Goal: Task Accomplishment & Management: Manage account settings

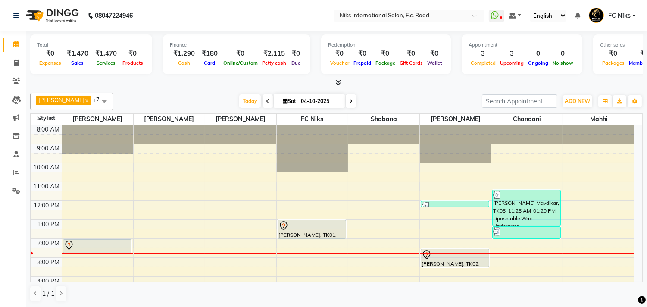
click at [442, 225] on div "8:00 AM 9:00 AM 10:00 AM 11:00 AM 12:00 PM 1:00 PM 2:00 PM 3:00 PM 4:00 PM 5:00…" at bounding box center [333, 267] width 604 height 284
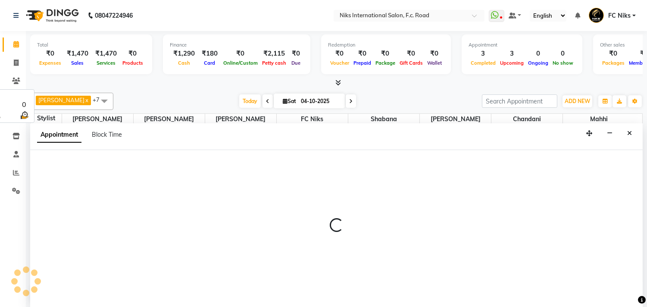
scroll to position [0, 0]
select select "160"
select select "780"
select select "tentative"
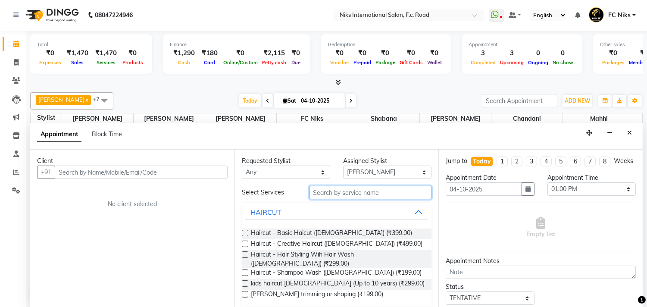
click at [323, 192] on input "text" at bounding box center [371, 192] width 122 height 13
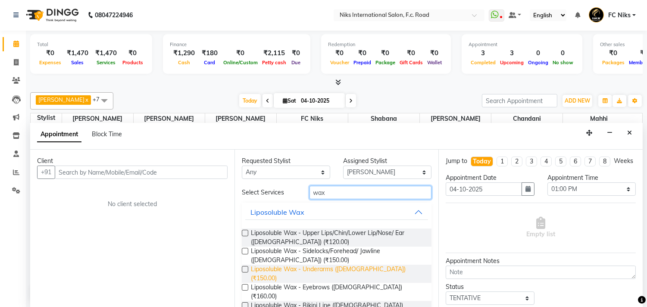
type input "wax"
click at [287, 271] on span "Liposoluble Wax - Underarms ([DEMOGRAPHIC_DATA]) (₹150.00)" at bounding box center [338, 274] width 174 height 18
checkbox input "false"
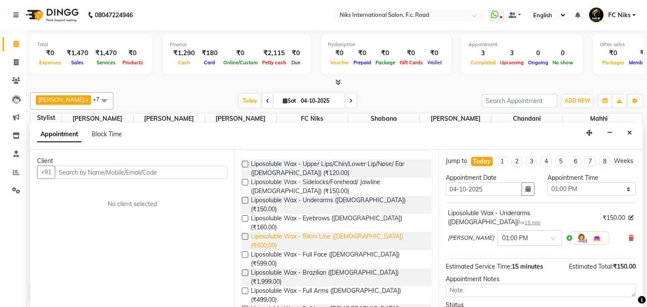
scroll to position [96, 0]
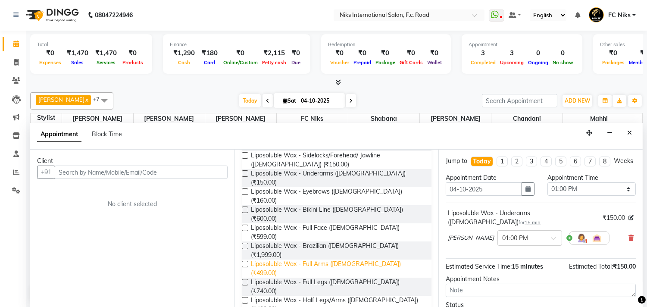
click at [295, 260] on span "Liposoluble Wax - Full Arms ([DEMOGRAPHIC_DATA]) (₹499.00)" at bounding box center [338, 269] width 174 height 18
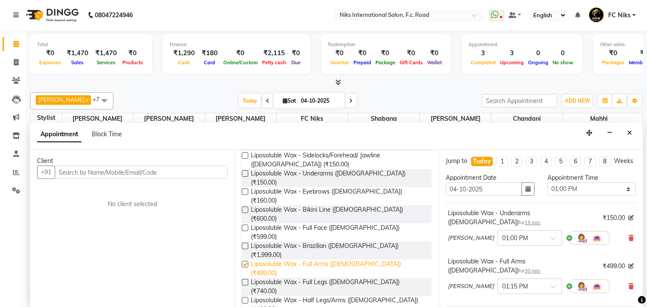
checkbox input "false"
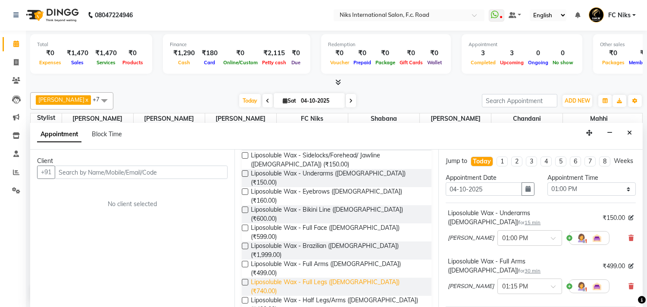
click at [299, 278] on span "Liposoluble Wax - Full Legs ([DEMOGRAPHIC_DATA]) (₹740.00)" at bounding box center [338, 287] width 174 height 18
checkbox input "false"
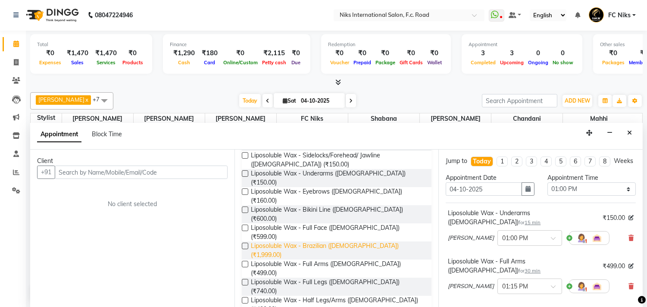
click at [318, 241] on span "Liposoluble Wax - Brazilian ([DEMOGRAPHIC_DATA]) (₹1,999.00)" at bounding box center [338, 250] width 174 height 18
checkbox input "false"
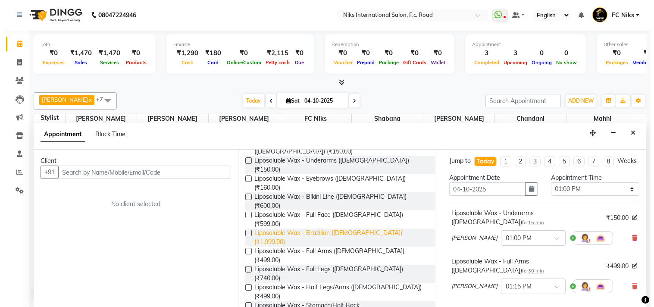
scroll to position [0, 0]
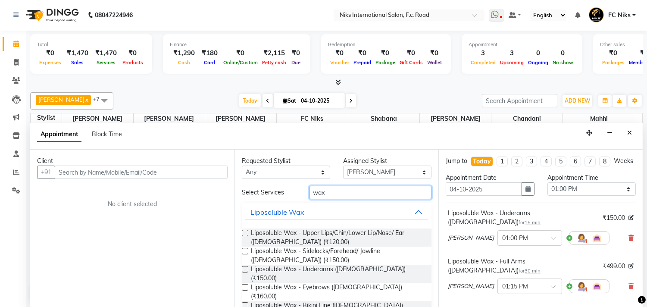
drag, startPoint x: 330, startPoint y: 190, endPoint x: 266, endPoint y: 198, distance: 64.2
click at [266, 198] on div "Select Services wax" at bounding box center [336, 192] width 203 height 13
click at [10, 42] on span at bounding box center [16, 44] width 15 height 10
click at [21, 44] on span at bounding box center [16, 44] width 15 height 10
click at [20, 45] on span at bounding box center [16, 44] width 15 height 10
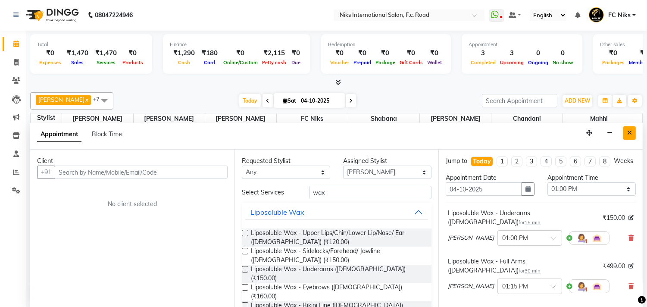
click at [626, 132] on button "Close" at bounding box center [630, 132] width 13 height 13
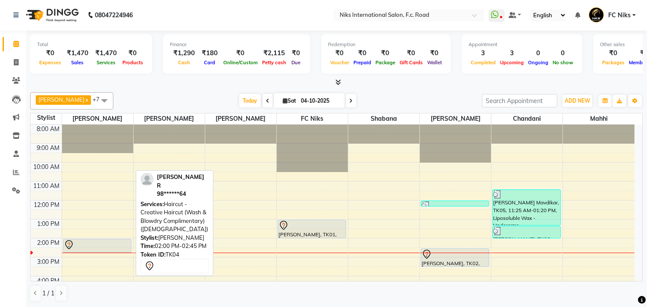
click at [113, 244] on div at bounding box center [97, 245] width 67 height 10
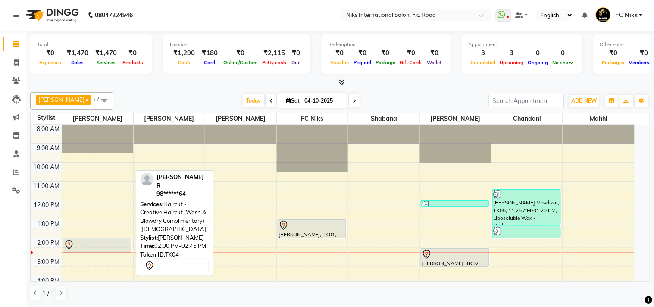
select select "7"
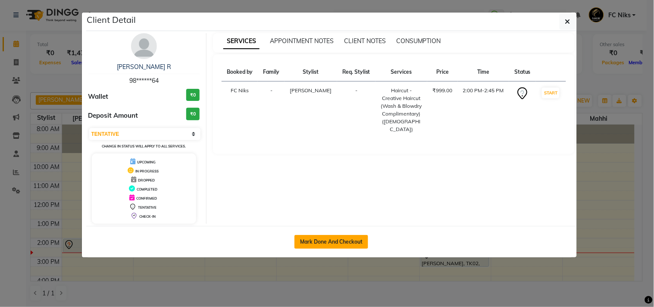
click at [318, 239] on button "Mark Done And Checkout" at bounding box center [332, 242] width 74 height 14
select select "7"
select select "service"
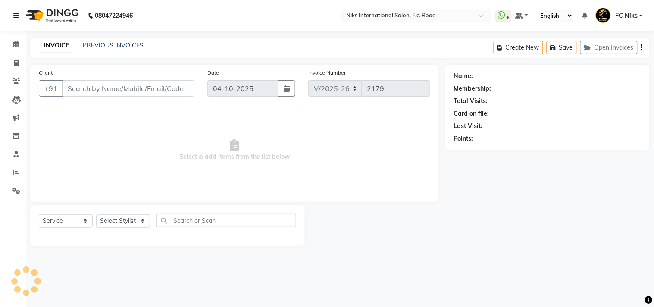
type input "98******64"
select select "159"
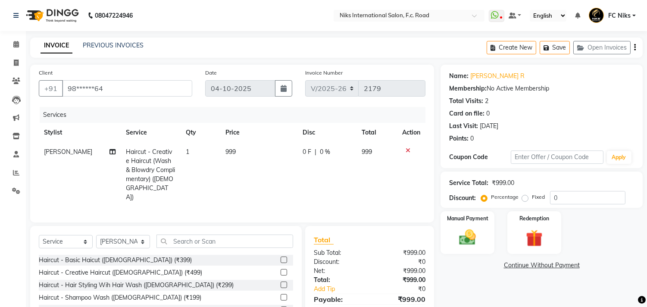
scroll to position [32, 0]
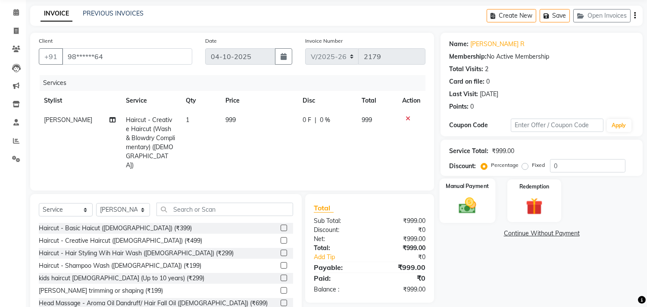
click at [475, 210] on img at bounding box center [468, 206] width 28 height 20
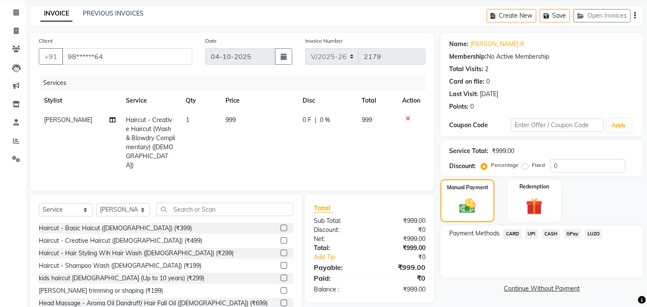
click at [276, 130] on td "999" at bounding box center [258, 142] width 77 height 65
select select "159"
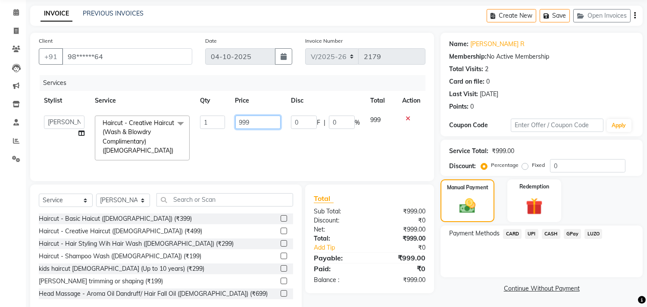
drag, startPoint x: 254, startPoint y: 120, endPoint x: 224, endPoint y: 124, distance: 29.6
click at [224, 124] on tr "Abhishek [PERSON_NAME] [PERSON_NAME] CA [PERSON_NAME] FC Niks [PERSON_NAME] [PE…" at bounding box center [232, 137] width 387 height 55
type input "1000"
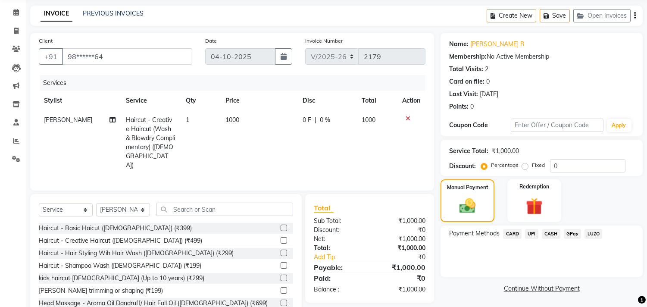
click at [240, 139] on td "1000" at bounding box center [258, 142] width 77 height 65
select select "159"
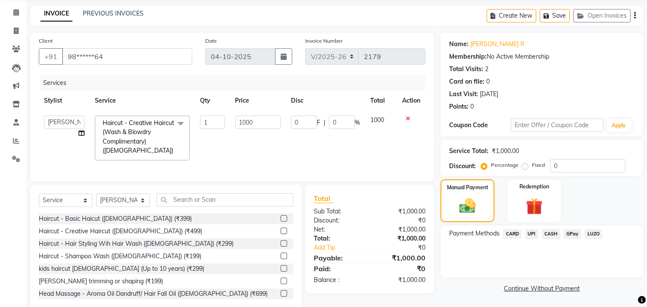
click at [531, 233] on span "UPI" at bounding box center [531, 234] width 13 height 10
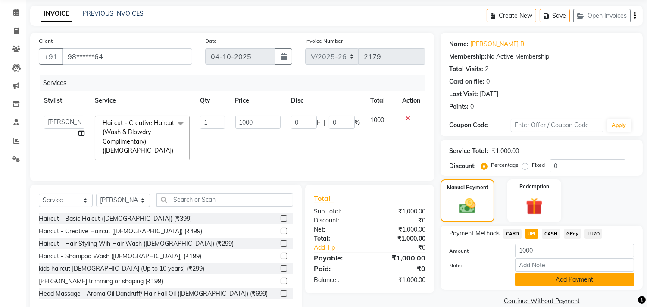
scroll to position [56, 0]
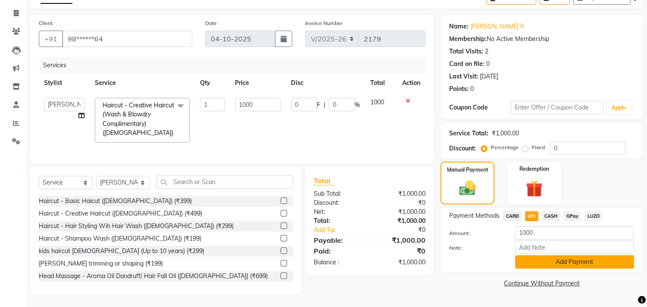
click at [583, 256] on button "Add Payment" at bounding box center [574, 261] width 119 height 13
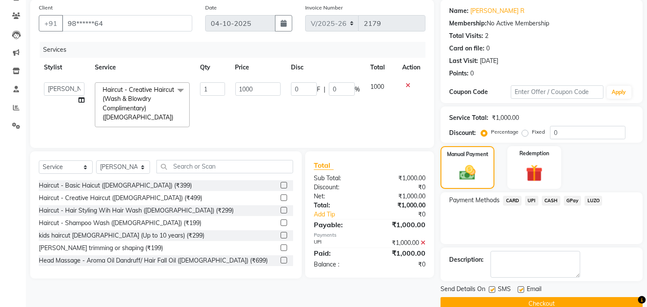
scroll to position [81, 0]
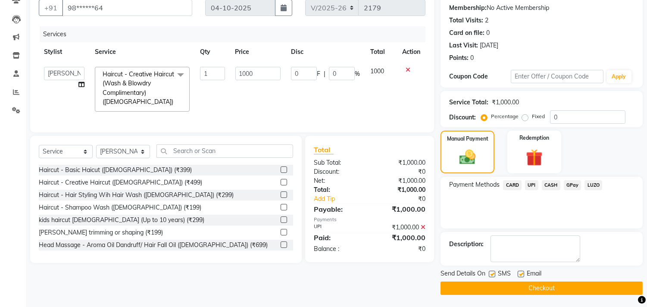
click at [548, 290] on button "Checkout" at bounding box center [542, 288] width 202 height 13
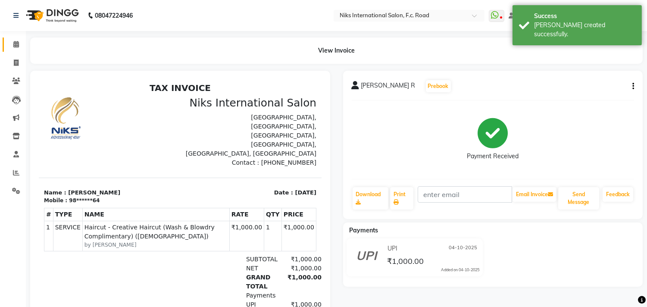
click at [10, 50] on link "Calendar" at bounding box center [13, 45] width 21 height 14
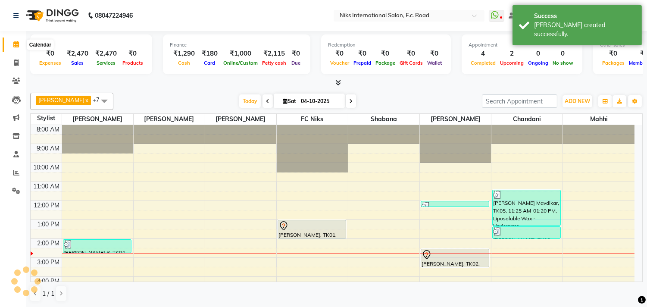
click at [19, 42] on span at bounding box center [16, 45] width 15 height 10
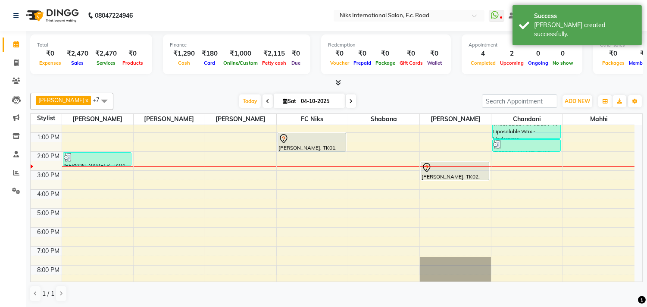
scroll to position [81, 0]
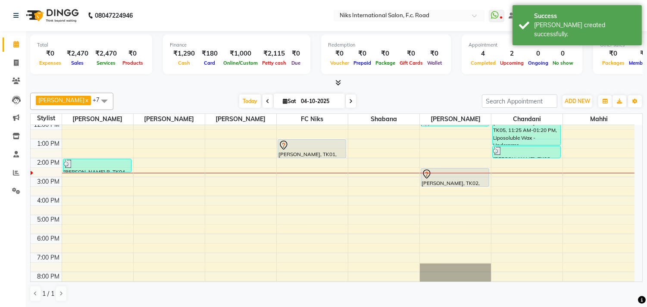
click at [437, 143] on div "8:00 AM 9:00 AM 10:00 AM 11:00 AM 12:00 PM 1:00 PM 2:00 PM 3:00 PM 4:00 PM 5:00…" at bounding box center [333, 186] width 604 height 284
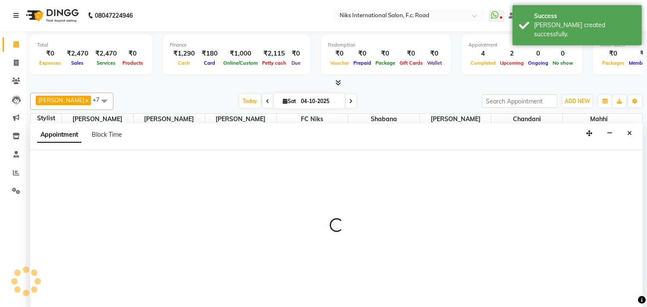
scroll to position [0, 0]
select select "160"
select select "780"
select select "tentative"
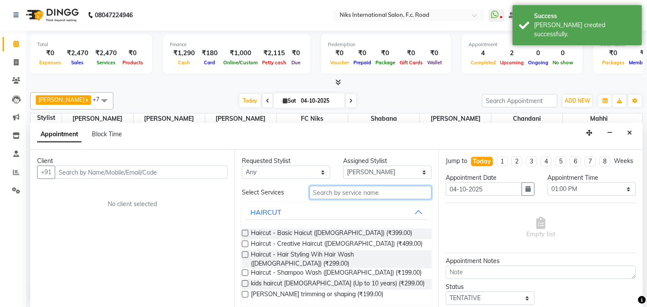
click at [365, 188] on input "text" at bounding box center [371, 192] width 122 height 13
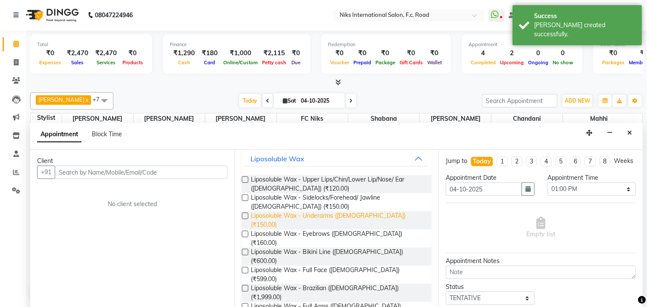
scroll to position [63, 0]
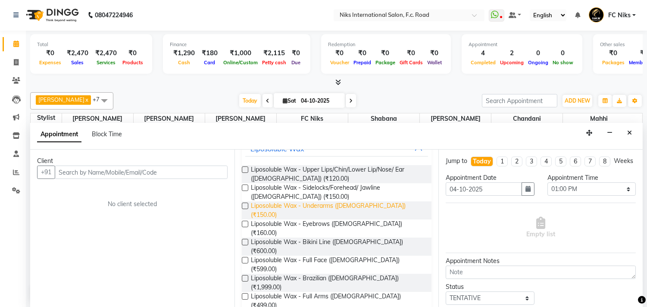
type input "wax"
click at [308, 205] on span "Liposoluble Wax - Underarms ([DEMOGRAPHIC_DATA]) (₹150.00)" at bounding box center [338, 210] width 174 height 18
checkbox input "false"
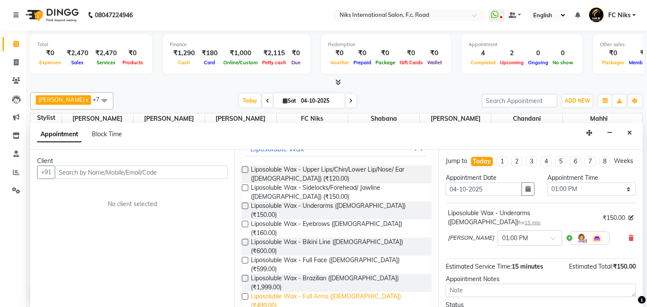
click at [325, 292] on span "Liposoluble Wax - Full Arms ([DEMOGRAPHIC_DATA]) (₹499.00)" at bounding box center [338, 301] width 174 height 18
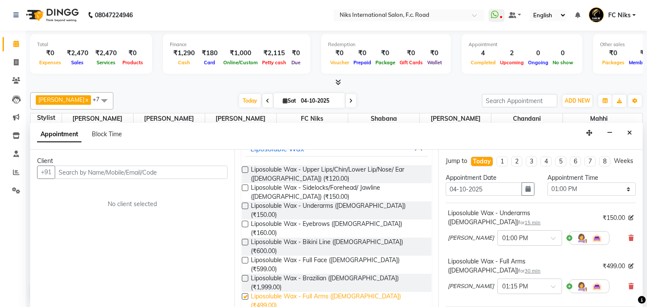
checkbox input "false"
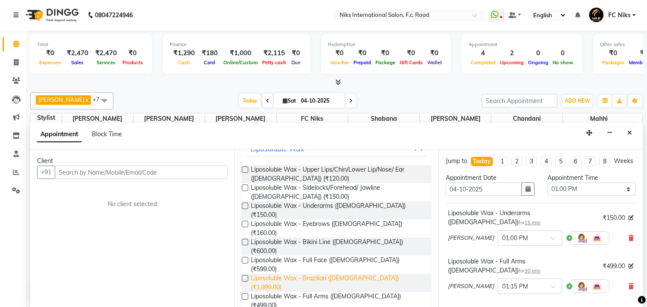
click at [327, 274] on span "Liposoluble Wax - Brazilian ([DEMOGRAPHIC_DATA]) (₹1,999.00)" at bounding box center [338, 283] width 174 height 18
checkbox input "false"
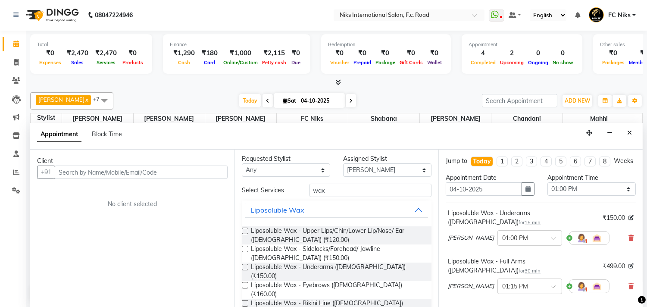
scroll to position [0, 0]
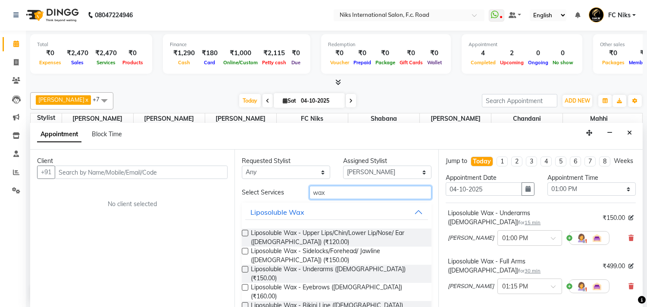
drag, startPoint x: 328, startPoint y: 196, endPoint x: 302, endPoint y: 209, distance: 28.3
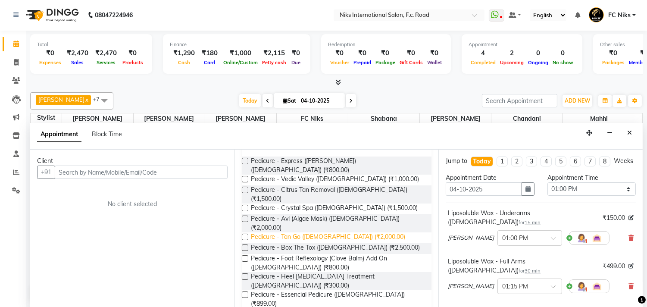
scroll to position [100, 0]
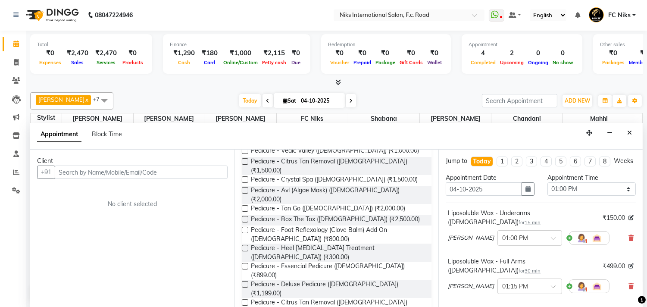
type input "pedi"
checkbox input "false"
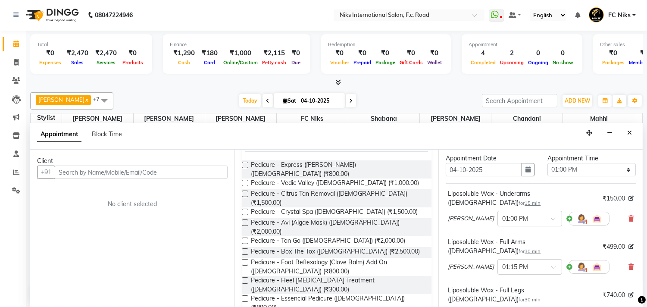
scroll to position [0, 0]
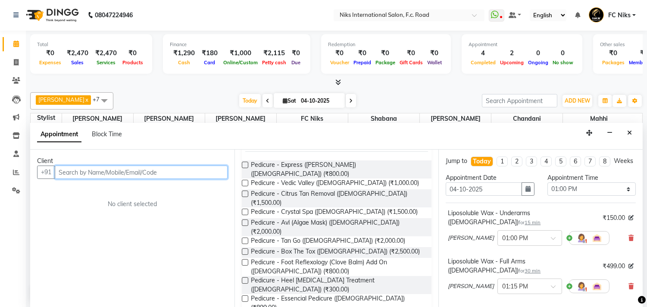
click at [100, 169] on input "text" at bounding box center [141, 172] width 173 height 13
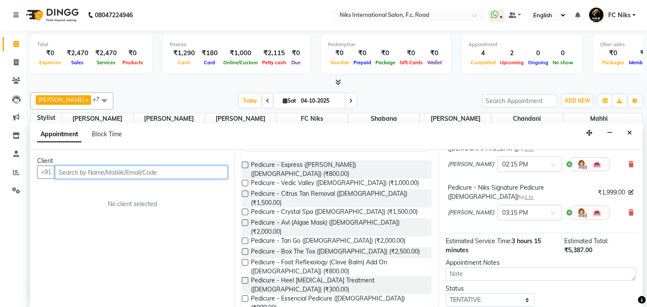
scroll to position [245, 0]
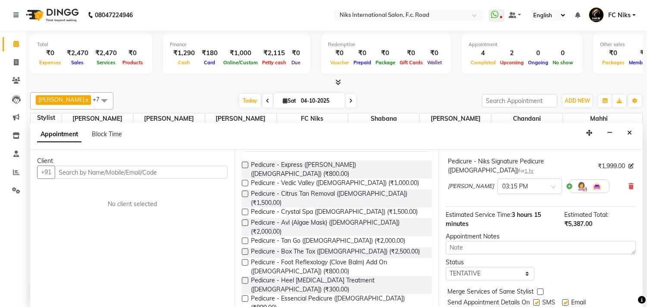
click at [540, 288] on label at bounding box center [540, 291] width 6 height 6
click at [540, 290] on input "checkbox" at bounding box center [540, 293] width 6 height 6
checkbox input "true"
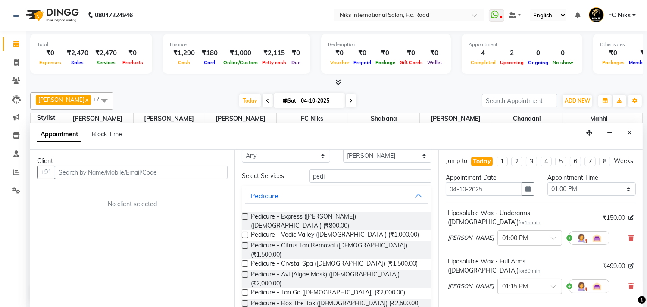
scroll to position [16, 0]
drag, startPoint x: 349, startPoint y: 178, endPoint x: 295, endPoint y: 182, distance: 54.1
click at [295, 182] on div "Select Services pedi" at bounding box center [336, 176] width 203 height 13
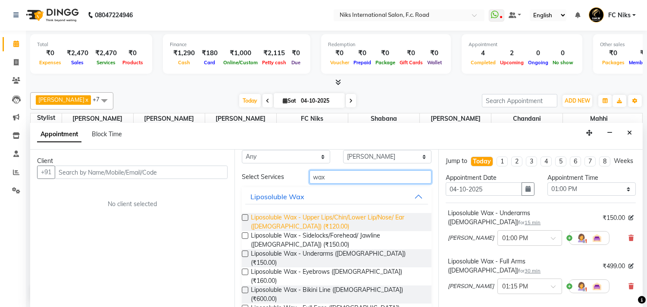
type input "wax"
click at [274, 216] on span "Liposoluble Wax - Upper Lips/Chin/Lower Lip/Nose/ Ear ([DEMOGRAPHIC_DATA]) (₹12…" at bounding box center [338, 222] width 174 height 18
checkbox input "false"
drag, startPoint x: 326, startPoint y: 172, endPoint x: 301, endPoint y: 179, distance: 25.9
click at [303, 179] on div "wax" at bounding box center [370, 176] width 135 height 13
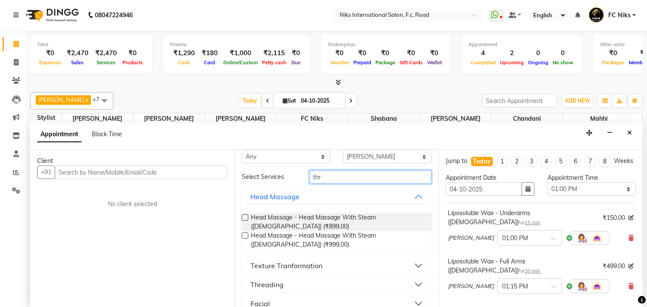
scroll to position [0, 0]
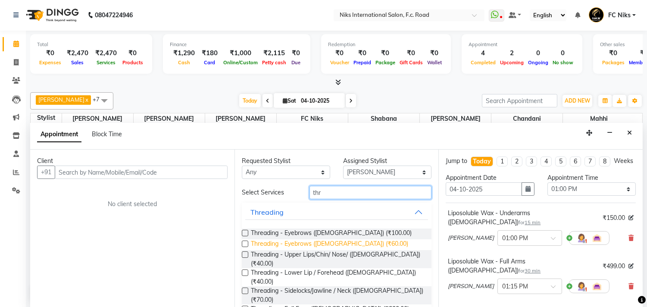
type input "thr"
click at [333, 245] on span "Threading - Eyebrows ([DEMOGRAPHIC_DATA]) (₹60.00)" at bounding box center [329, 244] width 157 height 11
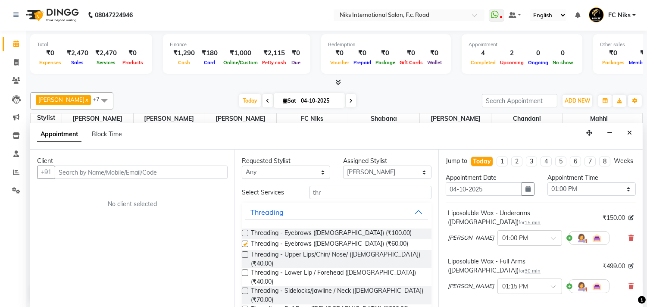
checkbox input "false"
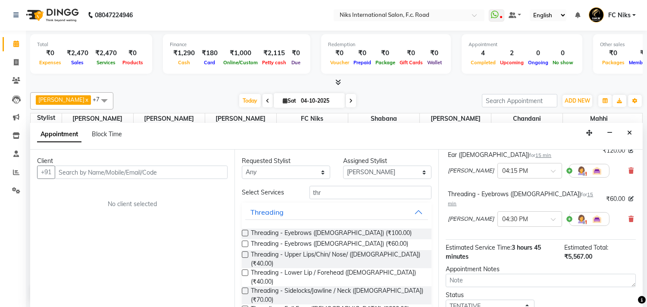
scroll to position [317, 0]
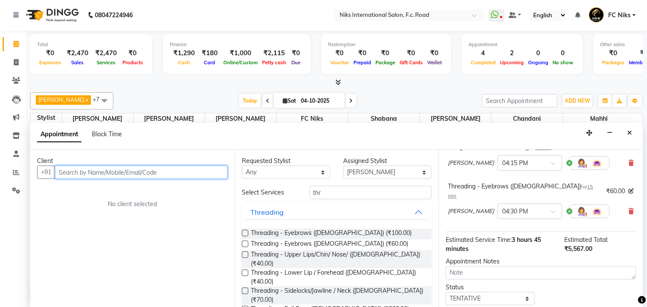
click at [71, 169] on input "text" at bounding box center [141, 172] width 173 height 13
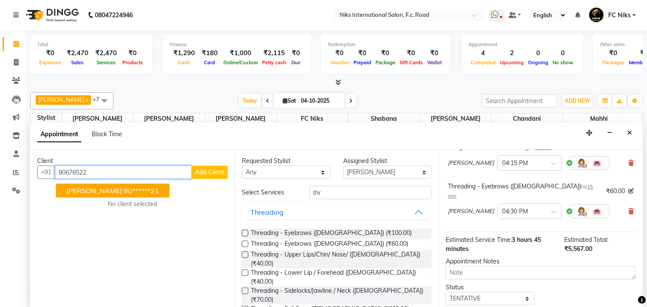
click at [71, 193] on span "[PERSON_NAME]" at bounding box center [94, 190] width 56 height 9
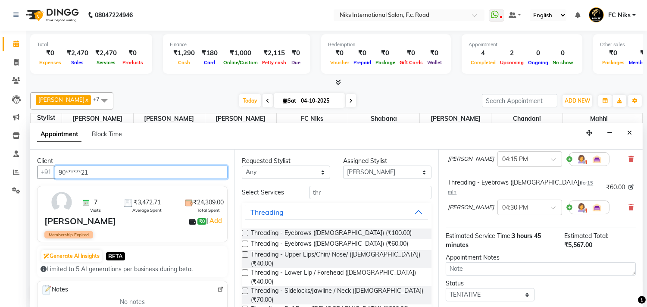
scroll to position [331, 0]
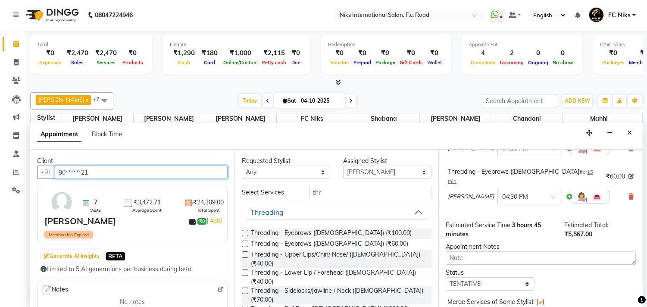
type input "90******21"
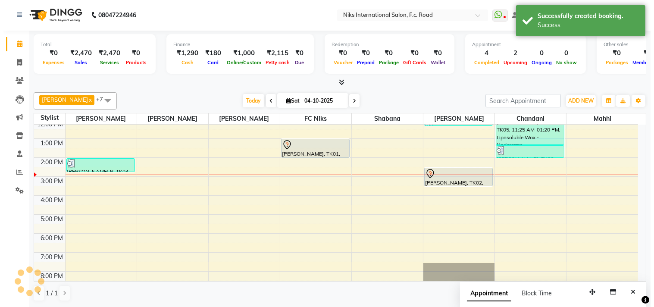
scroll to position [0, 0]
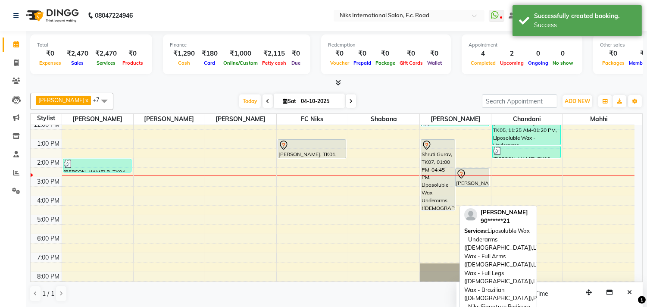
click at [439, 160] on div "Shruti Gurav, TK07, 01:00 PM-04:45 PM, Liposoluble Wax - Underarms ([DEMOGRAPHI…" at bounding box center [438, 175] width 34 height 70
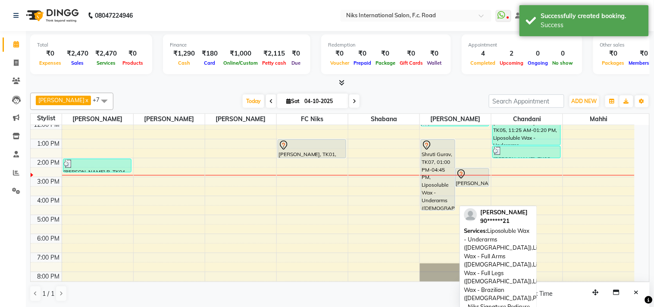
select select "7"
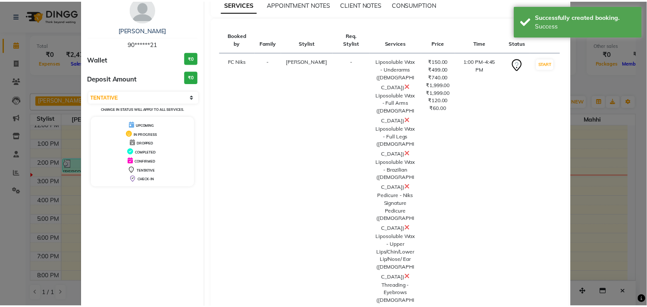
scroll to position [43, 0]
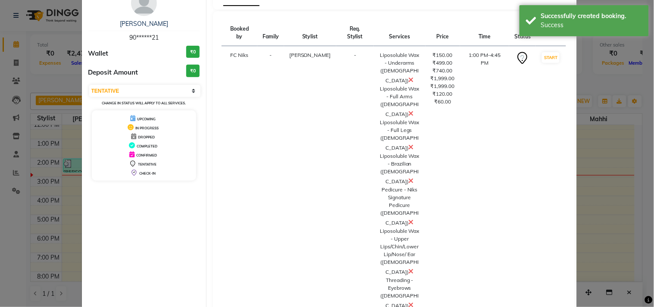
select select "service"
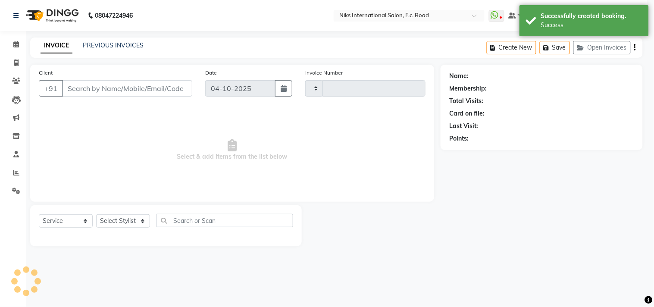
type input "2180"
select select "7"
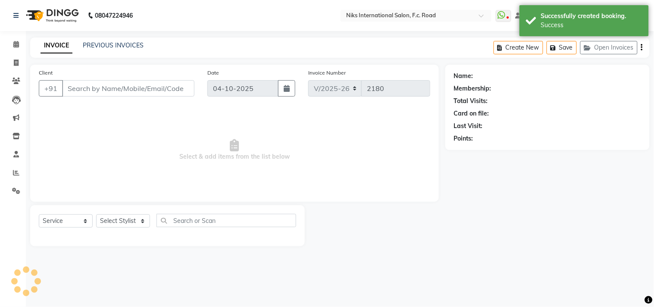
type input "90******21"
select select "160"
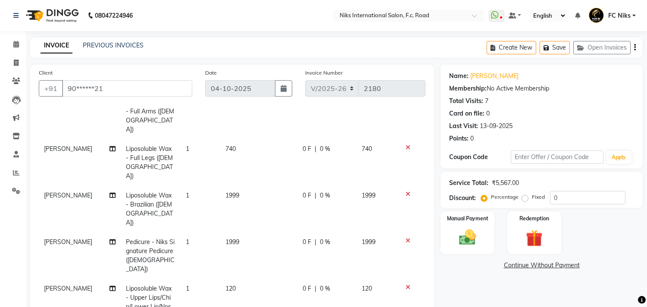
click at [418, 111] on td at bounding box center [411, 116] width 28 height 47
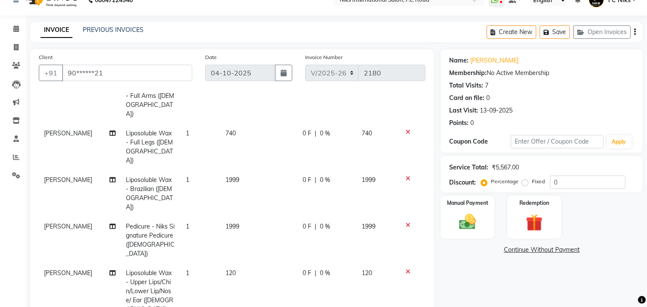
scroll to position [111, 0]
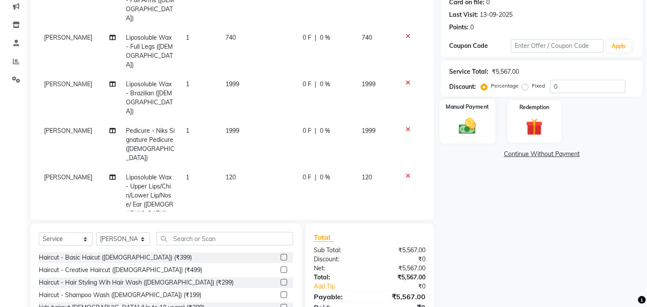
click at [479, 121] on img at bounding box center [468, 126] width 28 height 20
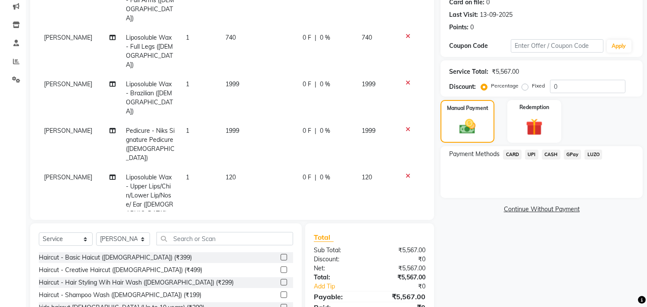
click at [555, 156] on span "CASH" at bounding box center [551, 155] width 19 height 10
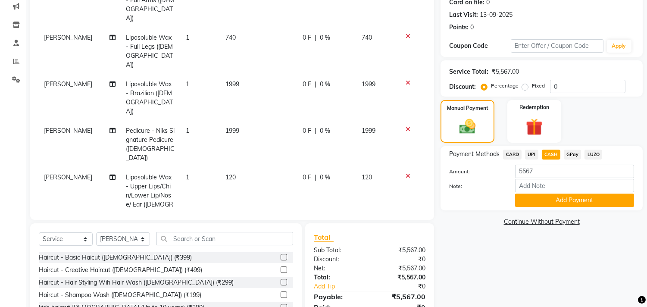
scroll to position [96, 0]
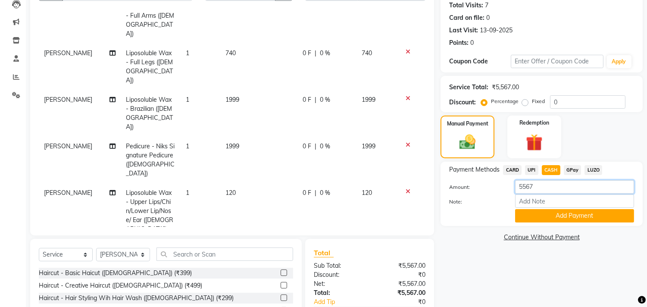
drag, startPoint x: 540, startPoint y: 183, endPoint x: 513, endPoint y: 192, distance: 28.2
click at [513, 192] on div "5567" at bounding box center [575, 186] width 132 height 13
type input "1000"
click at [558, 214] on button "Add Payment" at bounding box center [574, 215] width 119 height 13
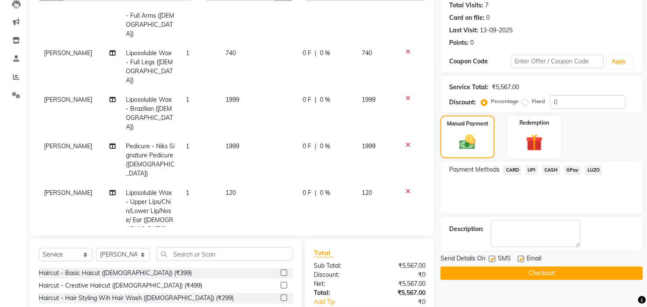
click at [517, 171] on span "CARD" at bounding box center [512, 170] width 19 height 10
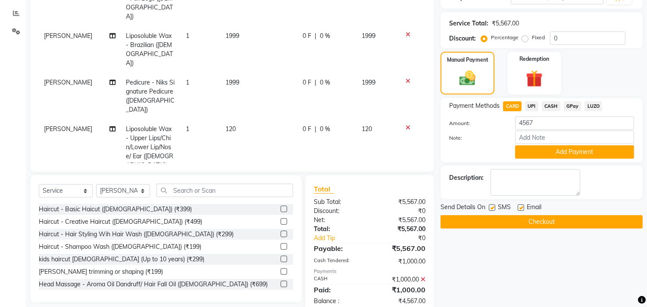
scroll to position [176, 0]
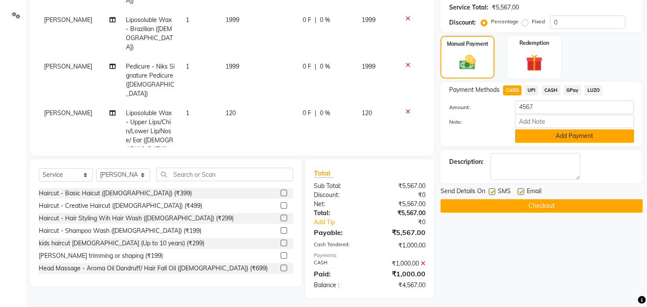
click at [564, 137] on button "Add Payment" at bounding box center [574, 135] width 119 height 13
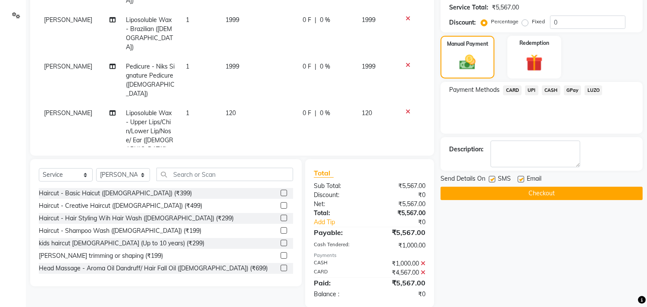
click at [543, 195] on button "Checkout" at bounding box center [542, 193] width 202 height 13
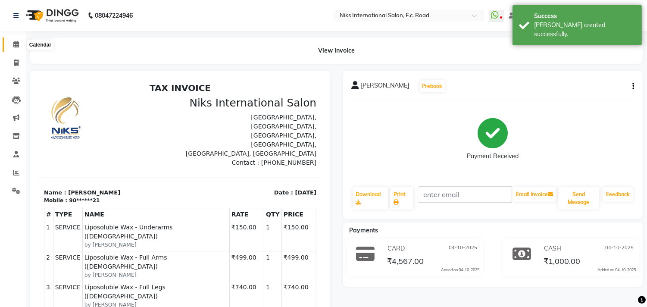
click at [12, 40] on span at bounding box center [16, 45] width 15 height 10
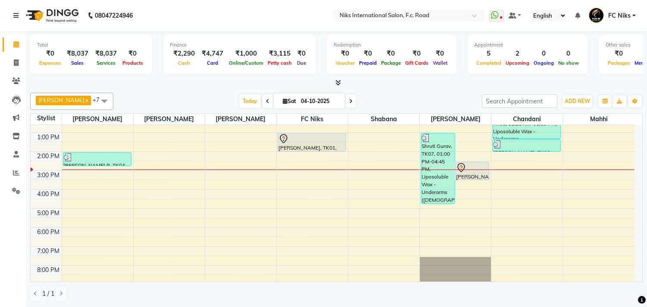
scroll to position [89, 0]
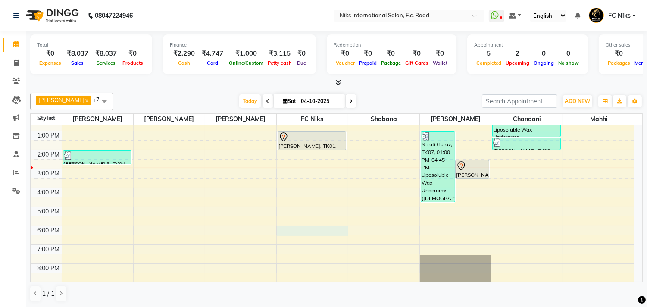
click at [302, 230] on div "8:00 AM 9:00 AM 10:00 AM 11:00 AM 12:00 PM 1:00 PM 2:00 PM 3:00 PM 4:00 PM 5:00…" at bounding box center [333, 178] width 604 height 284
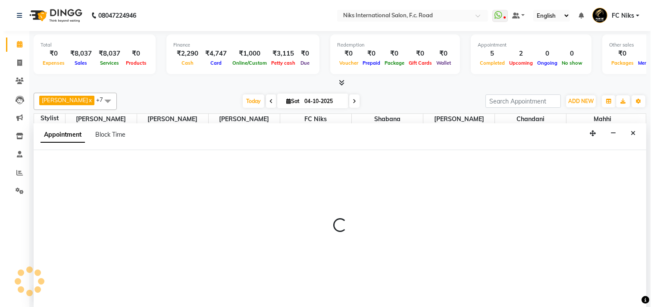
scroll to position [0, 0]
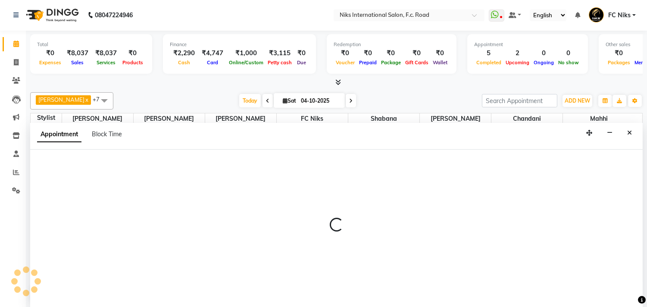
select select "800"
select select "1080"
select select "tentative"
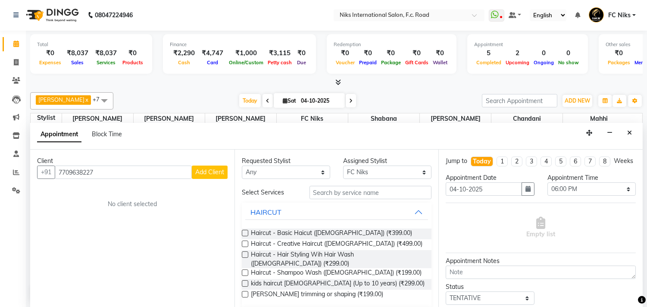
type input "7709638227"
click at [201, 171] on span "Add Client" at bounding box center [209, 172] width 29 height 8
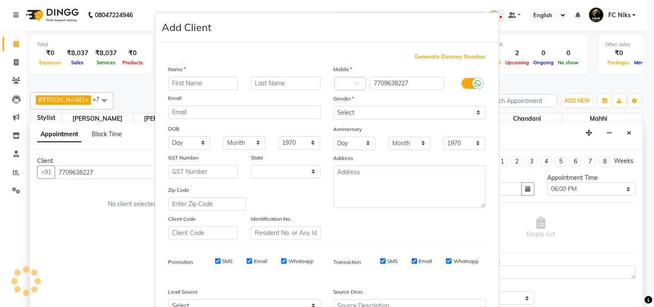
select select "22"
click at [100, 166] on ngb-modal-window "Add Client Generate Dummy Number Name Email DOB Day 01 02 03 04 05 06 07 08 09 …" at bounding box center [327, 153] width 654 height 307
click at [108, 174] on ngb-modal-window "Add Client Generate Dummy Number Name Email DOB Day 01 02 03 04 05 06 07 08 09 …" at bounding box center [327, 153] width 654 height 307
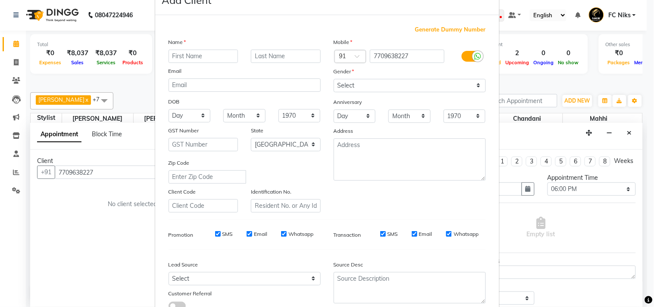
scroll to position [91, 0]
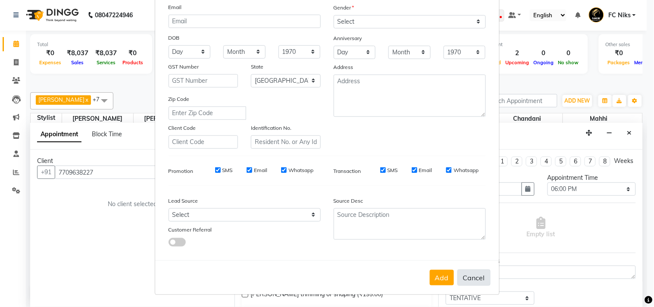
click at [482, 271] on button "Cancel" at bounding box center [474, 278] width 33 height 16
select select
select select "null"
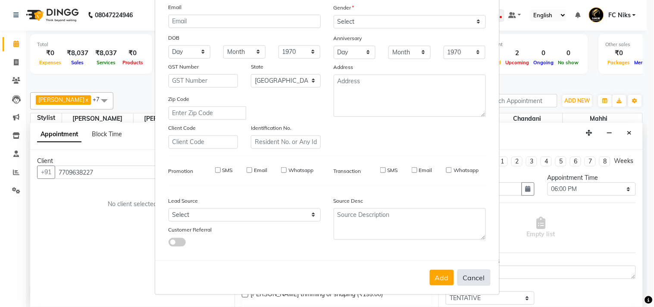
select select
checkbox input "false"
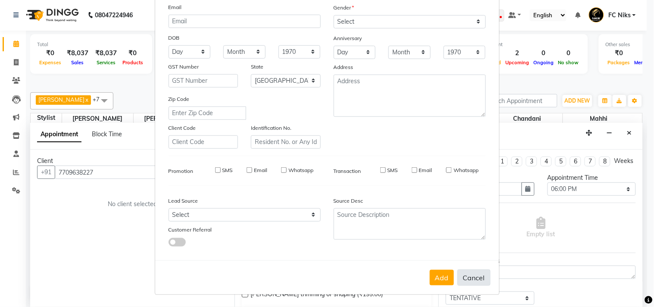
checkbox input "false"
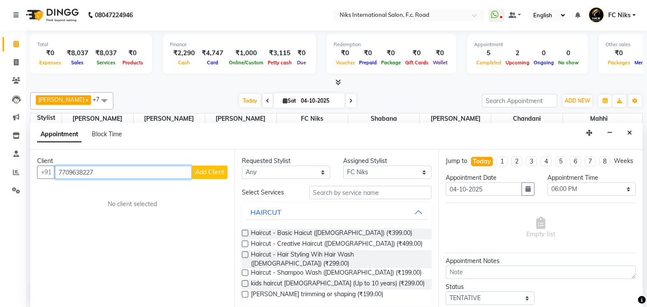
click at [130, 168] on input "7709638227" at bounding box center [123, 172] width 137 height 13
type input "7709638237"
click at [208, 168] on span "Add Client" at bounding box center [209, 172] width 29 height 8
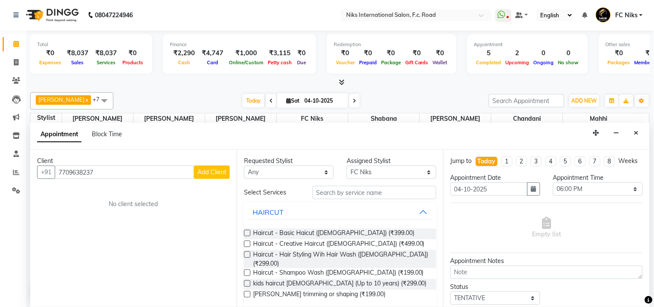
select select "22"
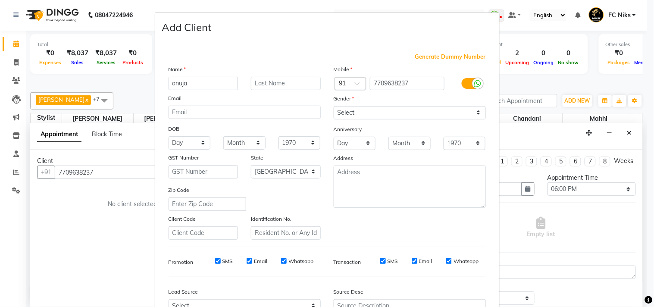
type input "anuja"
click at [259, 94] on div "Email" at bounding box center [244, 100] width 165 height 12
click at [261, 85] on input "text" at bounding box center [286, 83] width 70 height 13
type input "naik"
click at [339, 110] on select "Select [DEMOGRAPHIC_DATA] [DEMOGRAPHIC_DATA] Other Prefer Not To Say" at bounding box center [410, 112] width 152 height 13
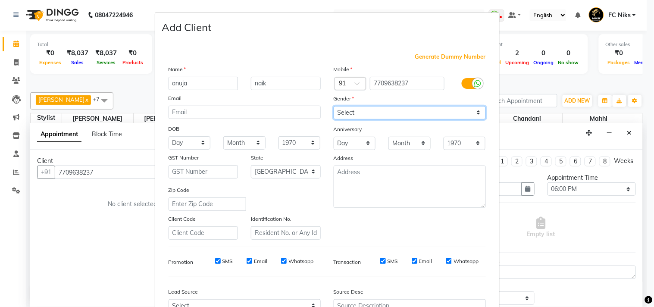
select select "[DEMOGRAPHIC_DATA]"
click at [334, 106] on select "Select [DEMOGRAPHIC_DATA] [DEMOGRAPHIC_DATA] Other Prefer Not To Say" at bounding box center [410, 112] width 152 height 13
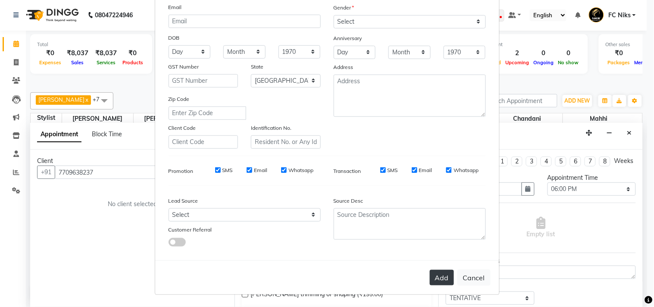
click at [450, 278] on button "Add" at bounding box center [442, 278] width 24 height 16
type input "77******37"
select select
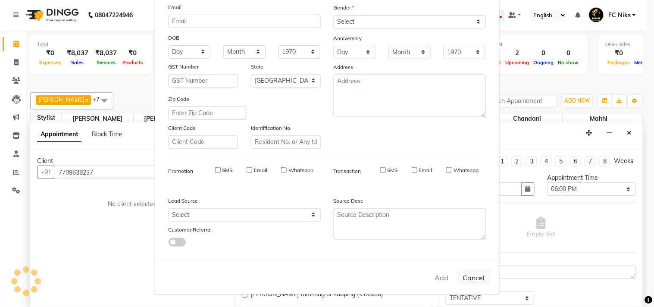
select select "null"
select select
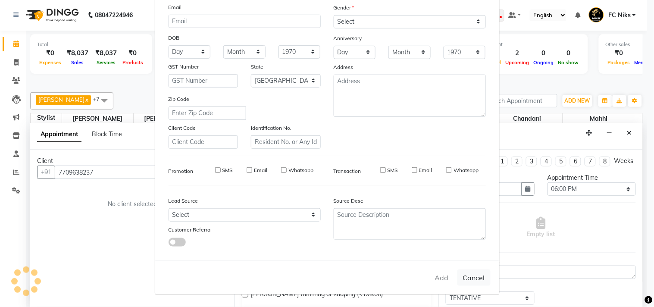
checkbox input "false"
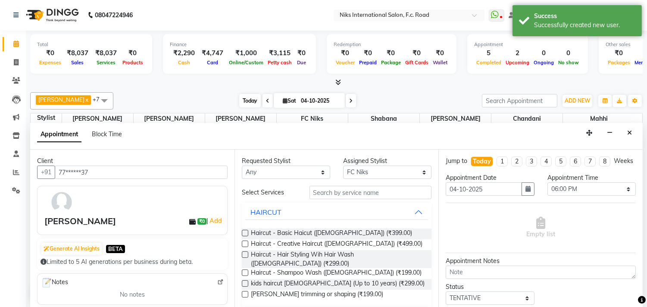
click at [255, 102] on span "Today" at bounding box center [250, 100] width 22 height 13
click at [631, 132] on icon "Close" at bounding box center [629, 133] width 5 height 6
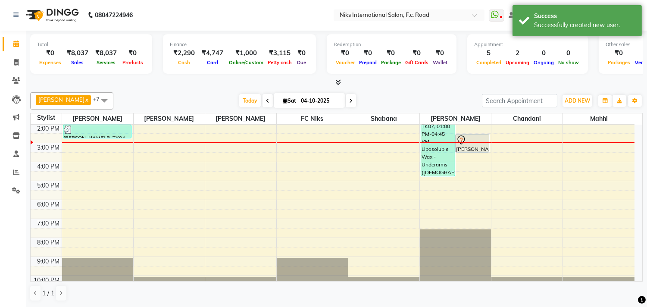
click at [96, 104] on span "[PERSON_NAME] x [PERSON_NAME] x FC Niks x [PERSON_NAME] x [PERSON_NAME] x Mahhi…" at bounding box center [71, 100] width 83 height 17
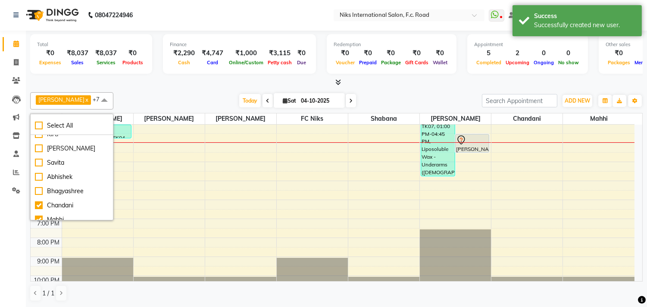
scroll to position [128, 0]
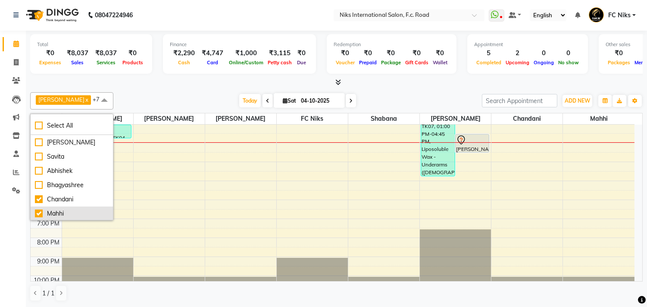
click at [49, 211] on div "Mahhi" at bounding box center [72, 213] width 74 height 9
checkbox input "false"
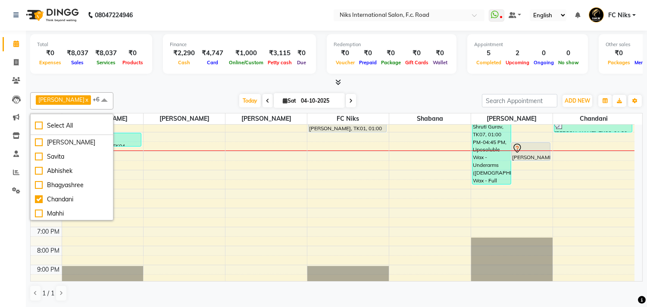
scroll to position [98, 0]
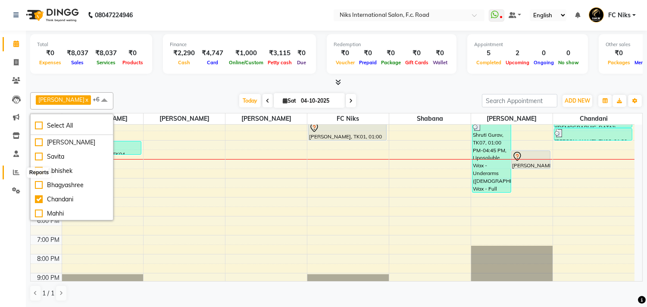
click at [15, 169] on icon at bounding box center [16, 172] width 6 height 6
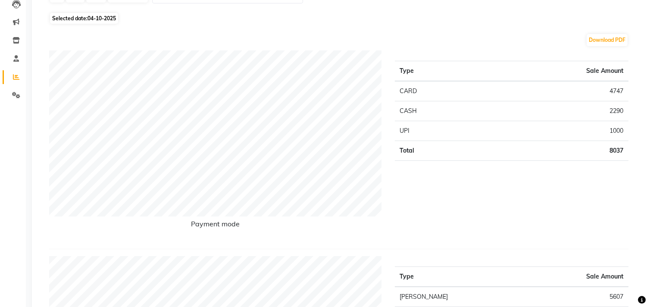
scroll to position [32, 0]
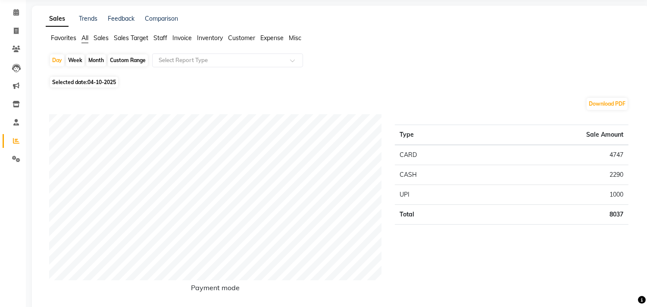
click at [166, 35] on span "Staff" at bounding box center [161, 38] width 14 height 8
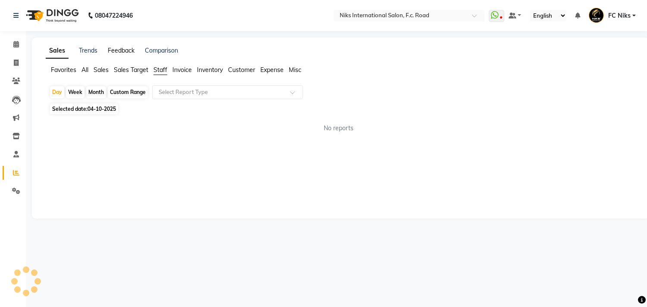
scroll to position [0, 0]
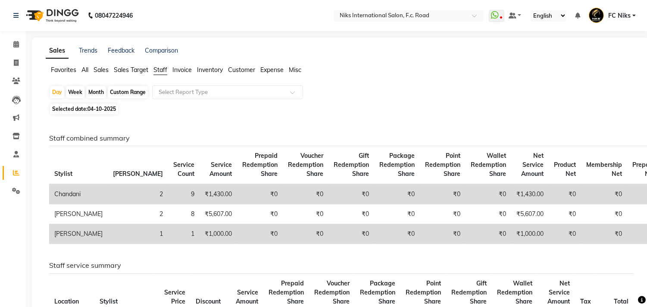
click at [92, 89] on div "Month" at bounding box center [96, 92] width 20 height 12
select select "10"
select select "2025"
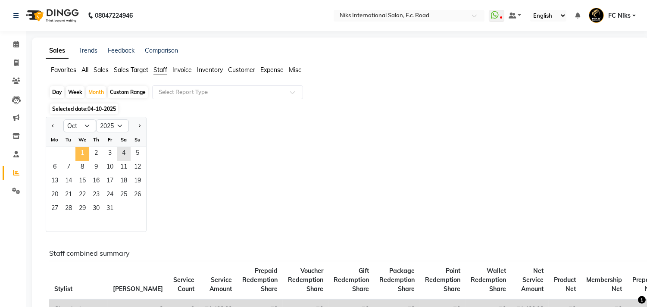
click at [83, 152] on span "1" at bounding box center [82, 154] width 14 height 14
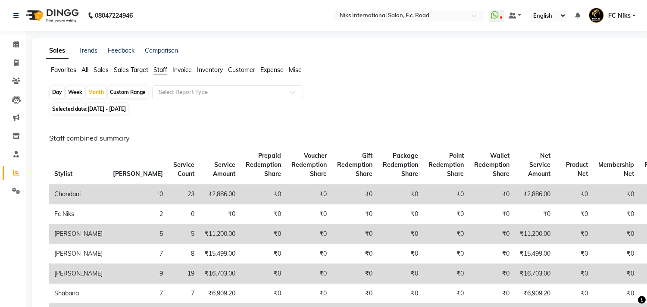
scroll to position [16, 0]
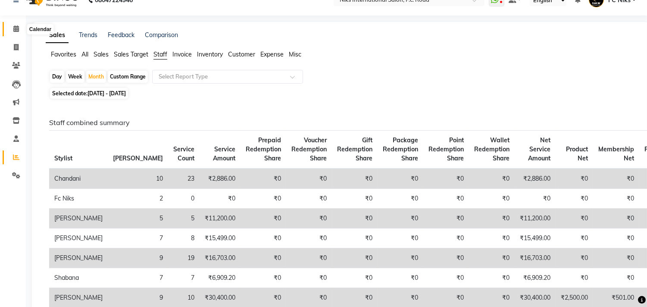
click at [14, 25] on icon at bounding box center [16, 28] width 6 height 6
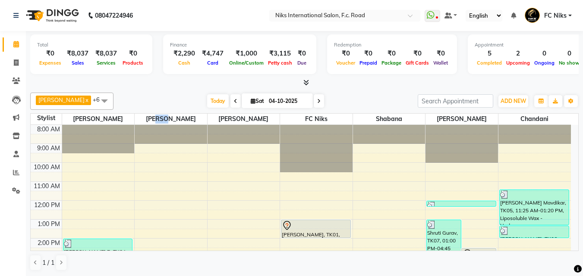
drag, startPoint x: 185, startPoint y: 123, endPoint x: 203, endPoint y: 124, distance: 17.3
click at [203, 124] on span "[PERSON_NAME]" at bounding box center [171, 119] width 72 height 11
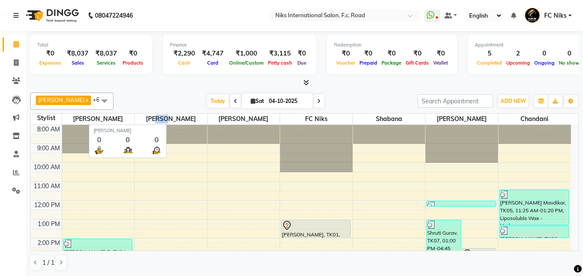
click at [203, 124] on span "[PERSON_NAME]" at bounding box center [171, 119] width 72 height 11
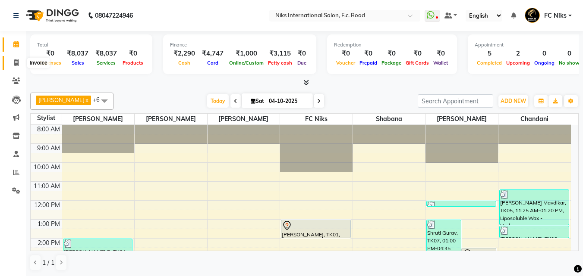
click at [16, 64] on icon at bounding box center [16, 63] width 5 height 6
select select "service"
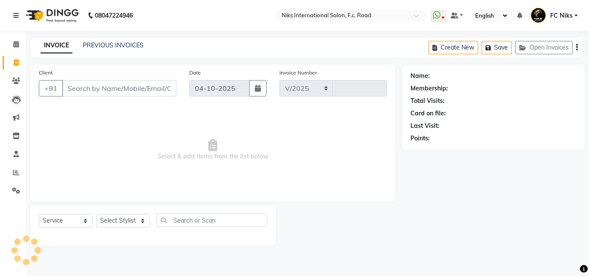
select select "7"
type input "2181"
click at [121, 224] on select "Select Stylist [PERSON_NAME] [PERSON_NAME] CA [PERSON_NAME] FC Niks [PERSON_NAM…" at bounding box center [123, 220] width 54 height 13
select select "89392"
click at [96, 214] on select "Select Stylist [PERSON_NAME] [PERSON_NAME] CA [PERSON_NAME] FC Niks [PERSON_NAM…" at bounding box center [123, 220] width 54 height 13
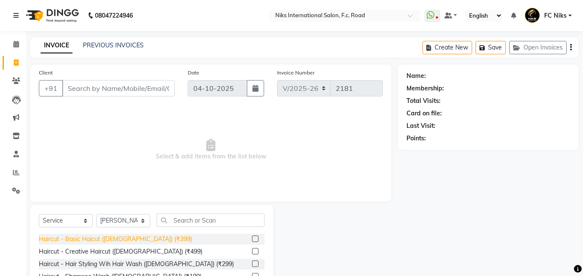
click at [125, 238] on div "Haircut - Basic Haicut ([DEMOGRAPHIC_DATA]) (₹399)" at bounding box center [115, 239] width 153 height 9
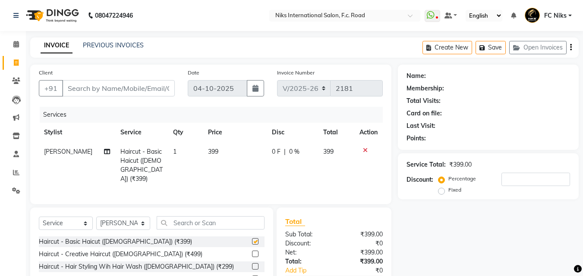
checkbox input "false"
click at [179, 223] on input "text" at bounding box center [211, 222] width 108 height 13
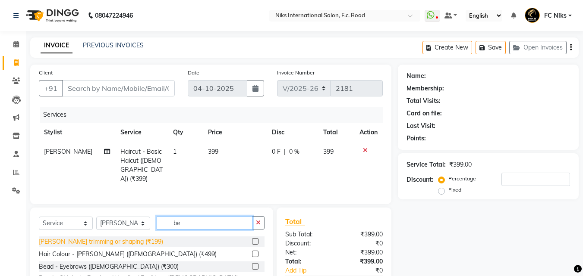
type input "be"
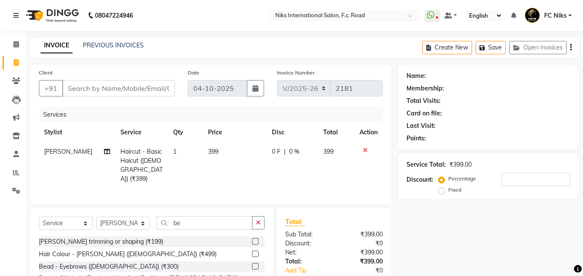
click at [100, 239] on div "[PERSON_NAME] trimming or shaping (₹199)" at bounding box center [101, 242] width 124 height 9
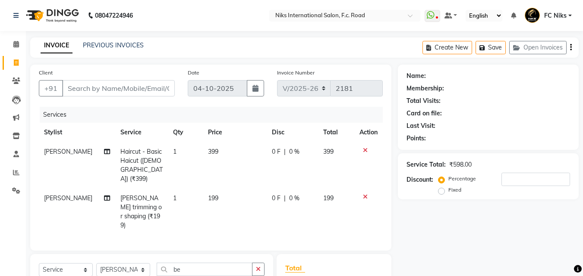
checkbox input "false"
click at [115, 263] on select "Select Stylist [PERSON_NAME] [PERSON_NAME] CA [PERSON_NAME] FC Niks [PERSON_NAM…" at bounding box center [123, 269] width 54 height 13
select select "159"
click at [96, 263] on select "Select Stylist [PERSON_NAME] [PERSON_NAME] CA [PERSON_NAME] FC Niks [PERSON_NAM…" at bounding box center [123, 269] width 54 height 13
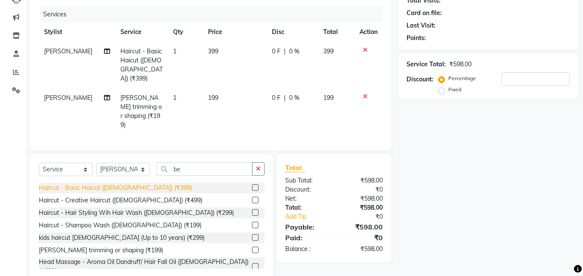
click at [132, 184] on div "Haircut - Basic Haicut ([DEMOGRAPHIC_DATA]) (₹399)" at bounding box center [115, 188] width 153 height 9
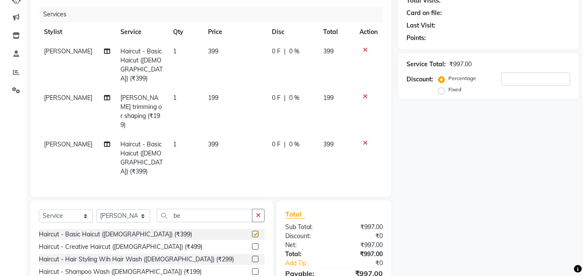
checkbox input "false"
click at [232, 63] on td "399" at bounding box center [235, 65] width 64 height 47
select select "89392"
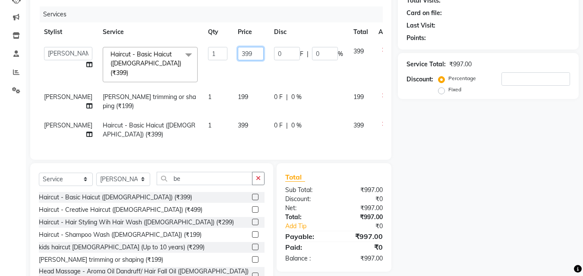
drag, startPoint x: 233, startPoint y: 51, endPoint x: 215, endPoint y: 51, distance: 18.5
click at [232, 51] on td "399" at bounding box center [250, 65] width 36 height 46
type input "400"
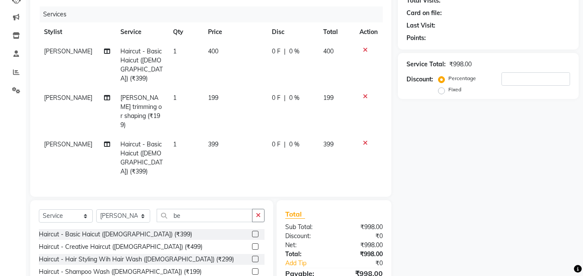
click at [236, 97] on tbody "[PERSON_NAME] - Basic Haicut ([DEMOGRAPHIC_DATA]) (₹399) 1 400 0 F | 0 % 400 [P…" at bounding box center [211, 112] width 344 height 140
click at [227, 93] on td "199" at bounding box center [235, 111] width 64 height 47
select select "89392"
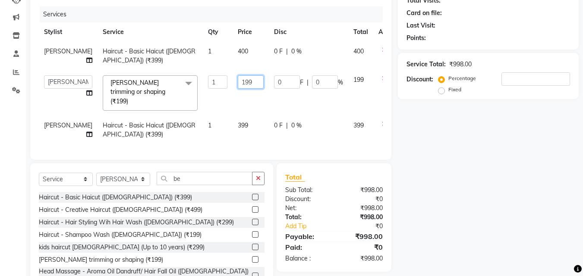
drag, startPoint x: 232, startPoint y: 81, endPoint x: 216, endPoint y: 83, distance: 16.5
click at [238, 83] on input "199" at bounding box center [251, 81] width 26 height 13
type input "200"
click at [234, 111] on tbody "[PERSON_NAME] Haircut - Basic Haicut ([DEMOGRAPHIC_DATA]) (₹399) 1 400 0 F | 0 …" at bounding box center [220, 93] width 363 height 103
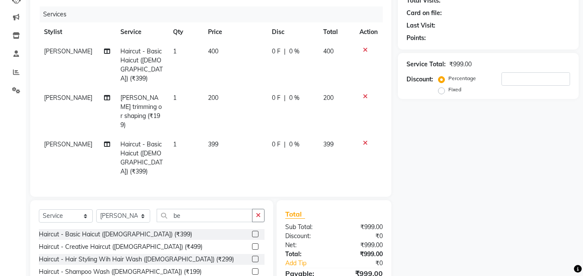
click at [226, 135] on td "399" at bounding box center [235, 158] width 64 height 47
select select "159"
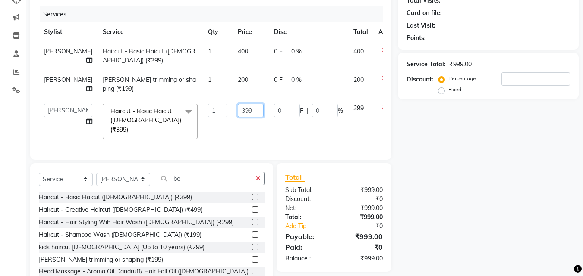
drag, startPoint x: 225, startPoint y: 111, endPoint x: 210, endPoint y: 113, distance: 15.6
click at [232, 113] on td "399" at bounding box center [250, 122] width 36 height 46
type input "400"
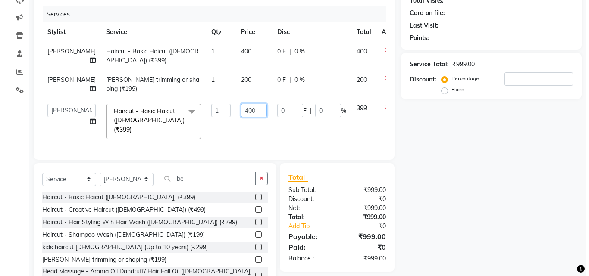
scroll to position [68, 0]
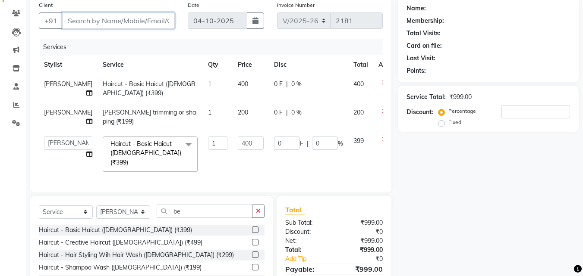
click at [117, 16] on input "Client" at bounding box center [118, 21] width 113 height 16
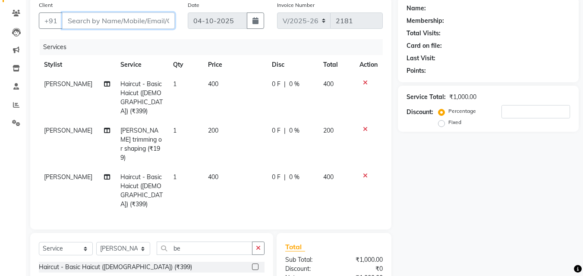
type input "9"
type input "0"
type input "9923123206"
click at [146, 19] on span "Add Client" at bounding box center [152, 20] width 34 height 9
select select "22"
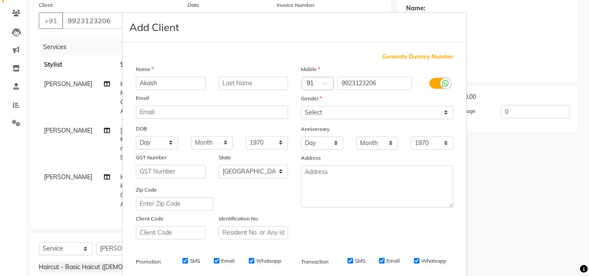
type input "Akash"
type input "[PERSON_NAME]"
click at [326, 116] on select "Select [DEMOGRAPHIC_DATA] [DEMOGRAPHIC_DATA] Other Prefer Not To Say" at bounding box center [377, 112] width 152 height 13
select select "[DEMOGRAPHIC_DATA]"
click at [301, 106] on select "Select [DEMOGRAPHIC_DATA] [DEMOGRAPHIC_DATA] Other Prefer Not To Say" at bounding box center [377, 112] width 152 height 13
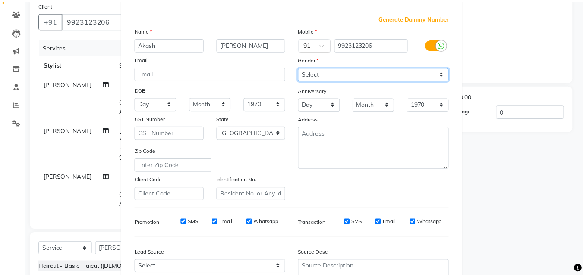
scroll to position [100, 0]
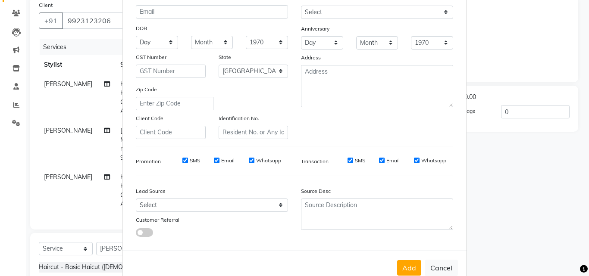
click at [405, 266] on button "Add" at bounding box center [409, 268] width 24 height 16
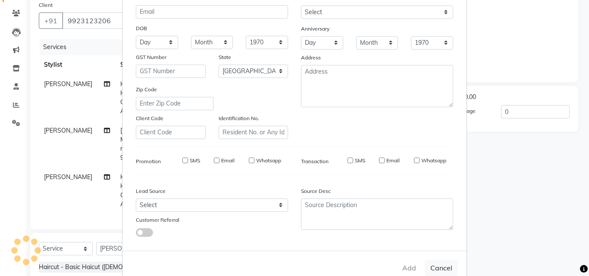
type input "99******06"
select select
select select "null"
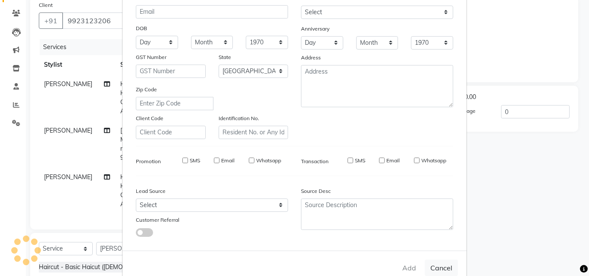
select select
checkbox input "false"
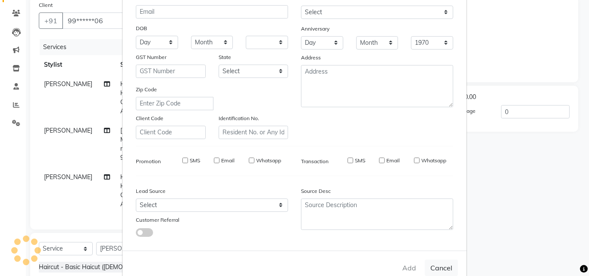
checkbox input "false"
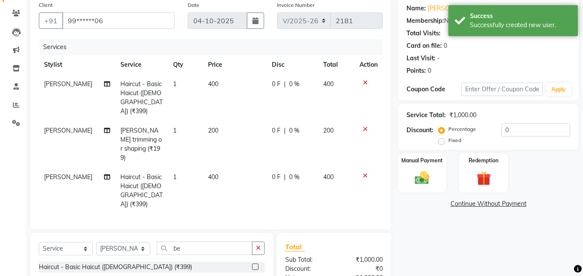
scroll to position [111, 0]
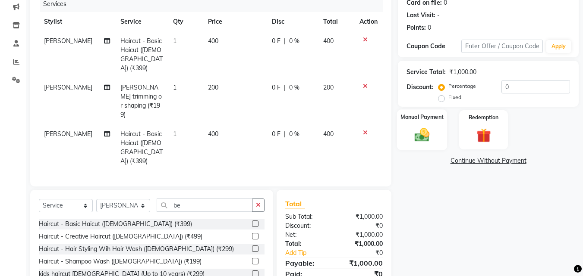
click at [424, 130] on img at bounding box center [422, 134] width 24 height 17
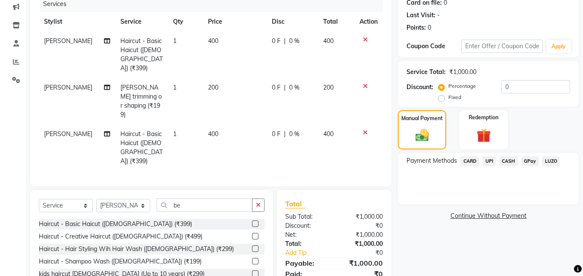
click at [470, 159] on span "CARD" at bounding box center [469, 162] width 19 height 10
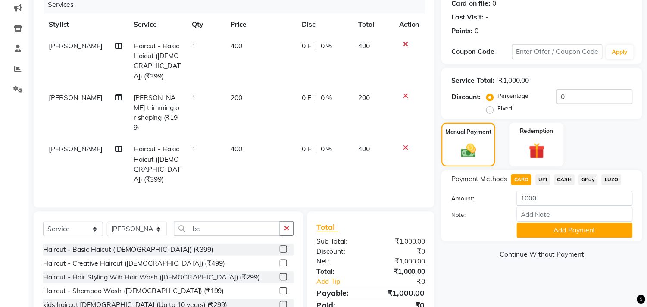
scroll to position [105, 0]
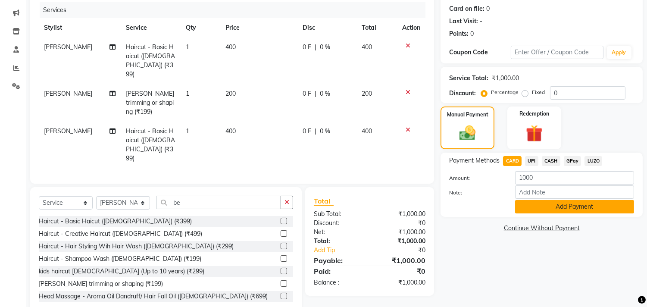
click at [542, 209] on button "Add Payment" at bounding box center [574, 206] width 119 height 13
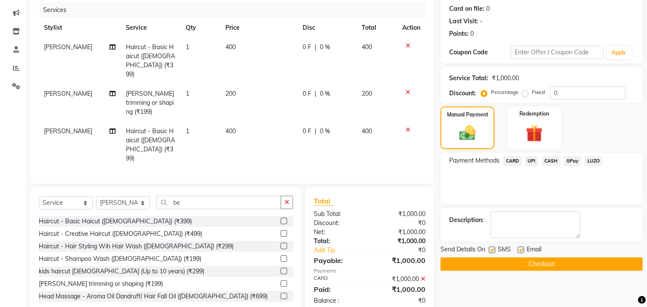
click at [523, 259] on button "Checkout" at bounding box center [542, 263] width 202 height 13
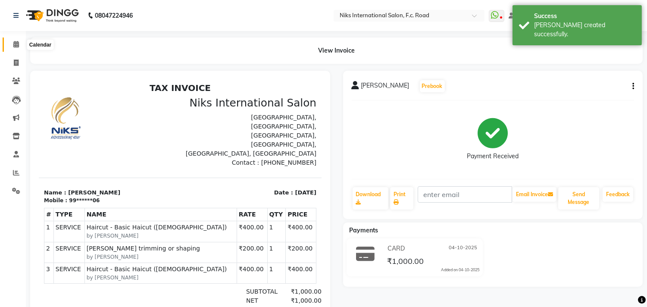
click at [14, 46] on icon at bounding box center [16, 44] width 6 height 6
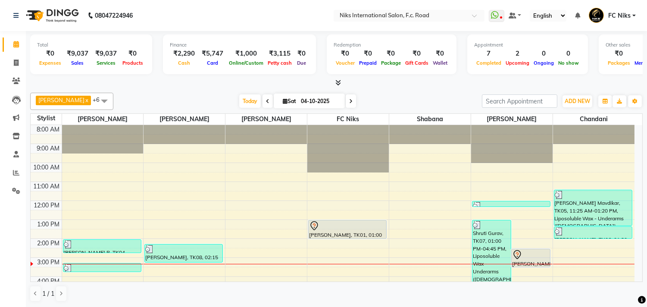
click at [284, 162] on div "8:00 AM 9:00 AM 10:00 AM 11:00 AM 12:00 PM 1:00 PM 2:00 PM 3:00 PM 4:00 PM 5:00…" at bounding box center [333, 267] width 604 height 284
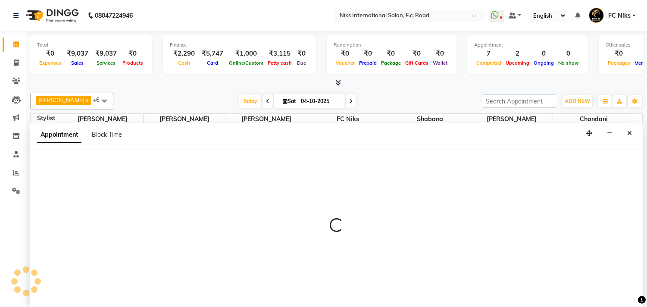
scroll to position [0, 0]
select select "82852"
select select "tentative"
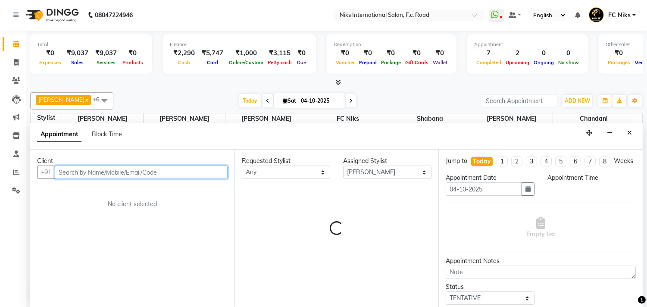
select select "570"
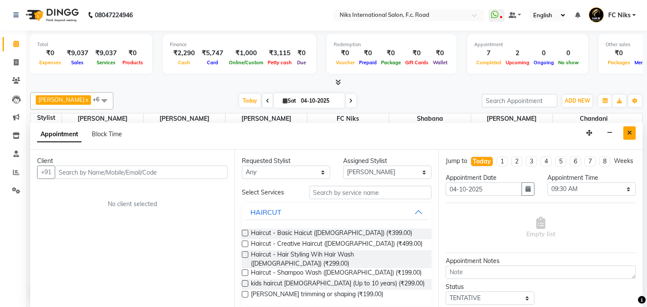
click at [627, 129] on button "Close" at bounding box center [630, 132] width 13 height 13
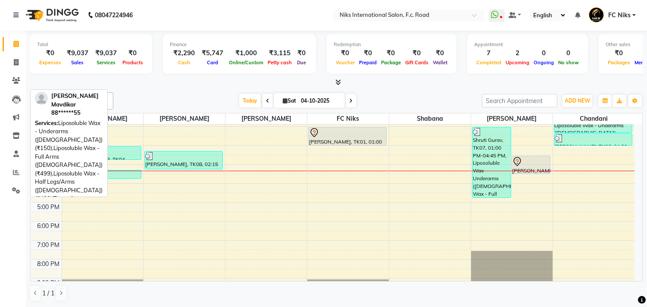
scroll to position [96, 0]
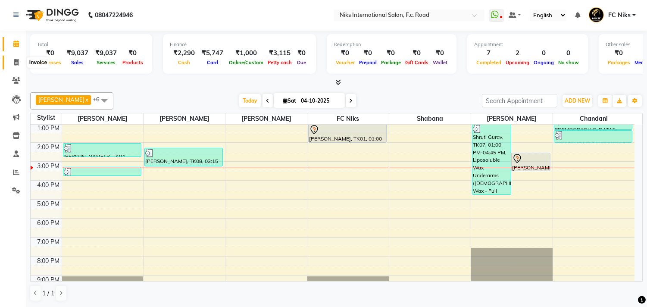
click at [17, 61] on icon at bounding box center [16, 62] width 5 height 6
select select "7"
select select "service"
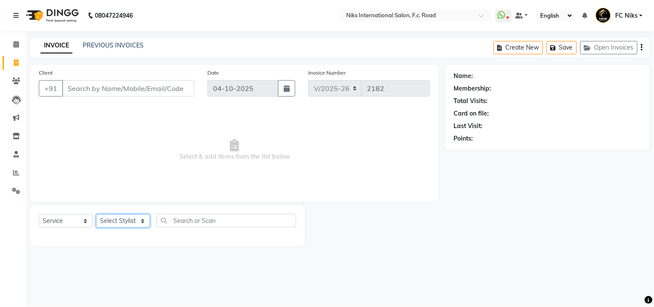
click at [136, 218] on select "Select Stylist [PERSON_NAME] [PERSON_NAME] CA [PERSON_NAME] FC Niks [PERSON_NAM…" at bounding box center [123, 220] width 54 height 13
select select "82852"
click at [96, 215] on select "Select Stylist [PERSON_NAME] [PERSON_NAME] CA [PERSON_NAME] FC Niks [PERSON_NAM…" at bounding box center [123, 220] width 54 height 13
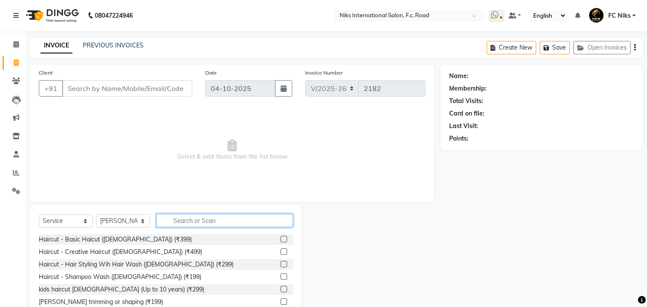
click at [266, 221] on input "text" at bounding box center [225, 220] width 137 height 13
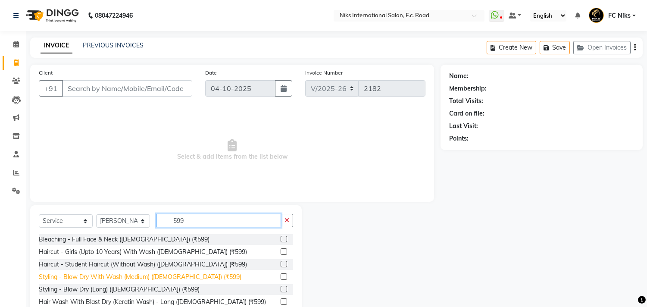
type input "599"
click at [135, 276] on div "Styling - Blow Dry With Wash (Medium) ([DEMOGRAPHIC_DATA]) (₹599)" at bounding box center [140, 277] width 203 height 9
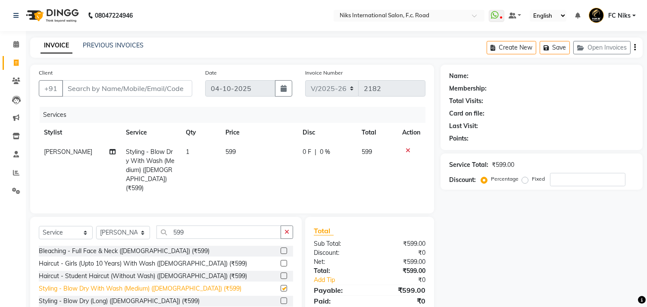
checkbox input "false"
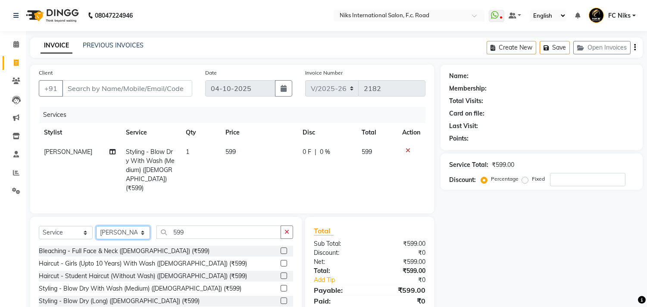
click at [139, 236] on select "Select Stylist [PERSON_NAME] [PERSON_NAME] CA [PERSON_NAME] FC Niks [PERSON_NAM…" at bounding box center [123, 232] width 54 height 13
select select "91744"
click at [96, 226] on select "Select Stylist [PERSON_NAME] [PERSON_NAME] CA [PERSON_NAME] FC Niks [PERSON_NAM…" at bounding box center [123, 232] width 54 height 13
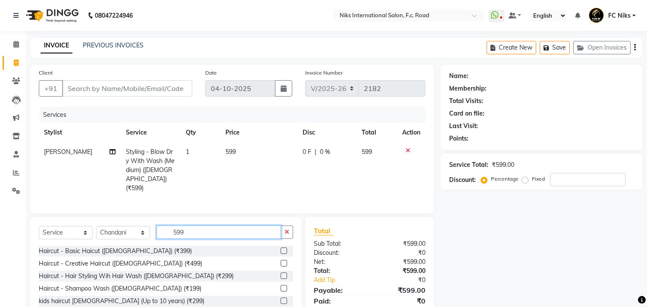
click at [210, 232] on input "599" at bounding box center [219, 232] width 125 height 13
type input "5"
type input "60"
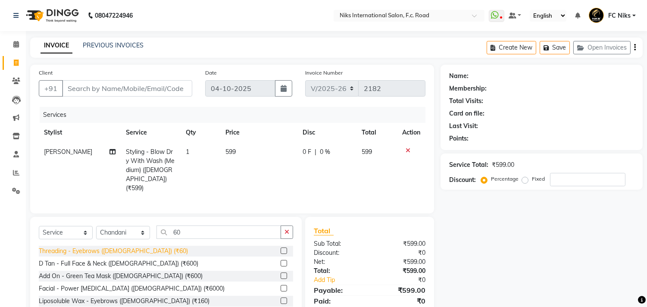
click at [124, 248] on div "Threading - Eyebrows ([DEMOGRAPHIC_DATA]) (₹60)" at bounding box center [113, 251] width 149 height 9
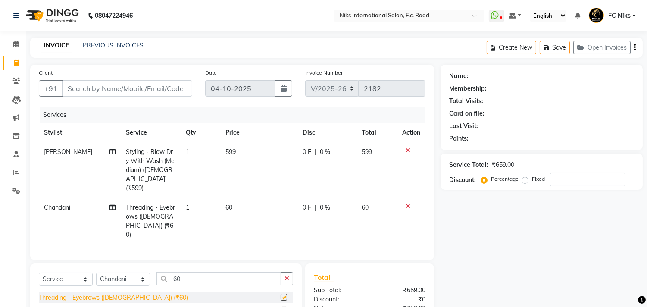
checkbox input "false"
click at [248, 166] on td "599" at bounding box center [258, 170] width 77 height 56
select select "82852"
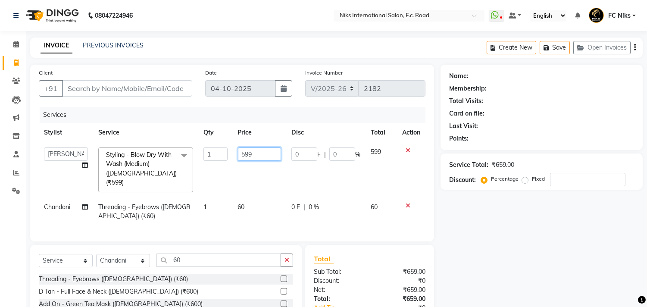
click at [259, 148] on input "599" at bounding box center [260, 153] width 44 height 13
type input "5"
type input "600"
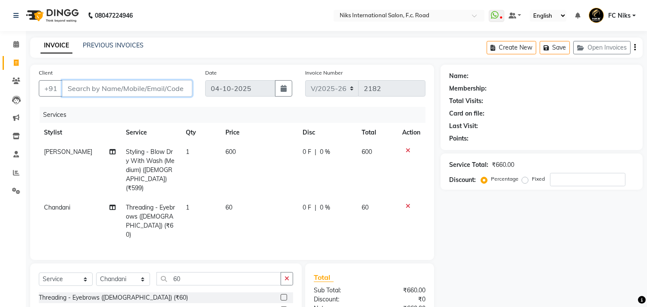
click at [147, 89] on input "Client" at bounding box center [127, 88] width 130 height 16
type input "9"
type input "0"
type input "9403827364"
click at [172, 81] on button "Add Client" at bounding box center [170, 88] width 44 height 16
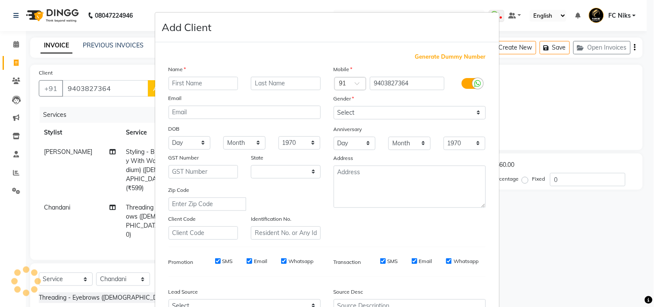
select select "22"
type input "[PERSON_NAME]"
click at [259, 82] on input "text" at bounding box center [286, 83] width 70 height 13
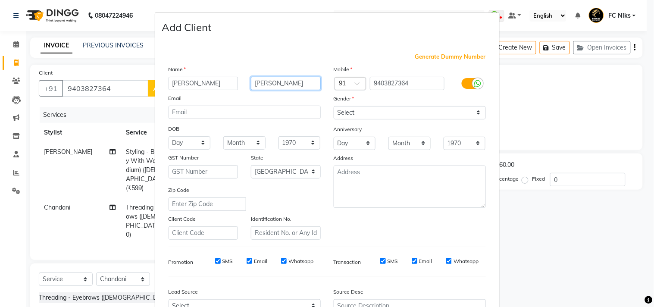
type input "[PERSON_NAME]"
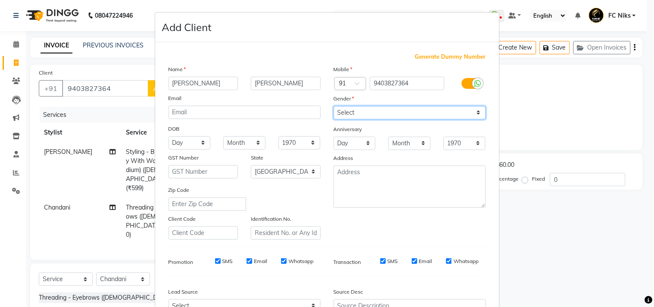
click at [407, 108] on select "Select [DEMOGRAPHIC_DATA] [DEMOGRAPHIC_DATA] Other Prefer Not To Say" at bounding box center [410, 112] width 152 height 13
select select "[DEMOGRAPHIC_DATA]"
click at [334, 106] on select "Select [DEMOGRAPHIC_DATA] [DEMOGRAPHIC_DATA] Other Prefer Not To Say" at bounding box center [410, 112] width 152 height 13
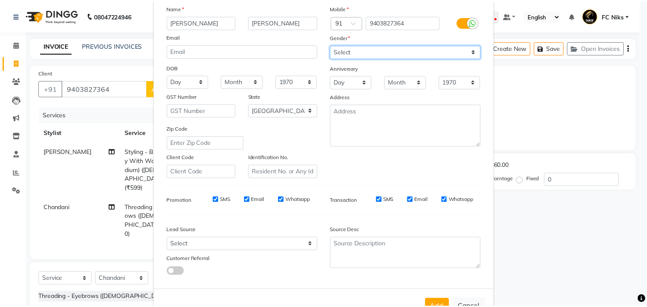
scroll to position [91, 0]
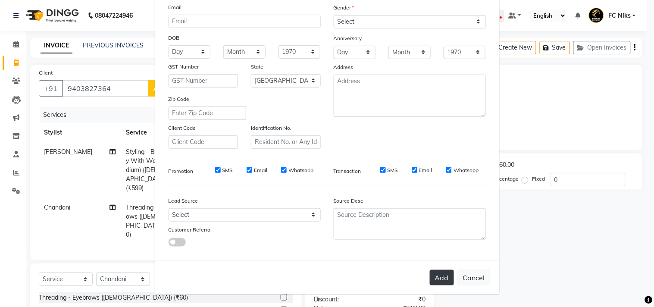
click at [446, 275] on button "Add" at bounding box center [442, 278] width 24 height 16
type input "94******64"
select select
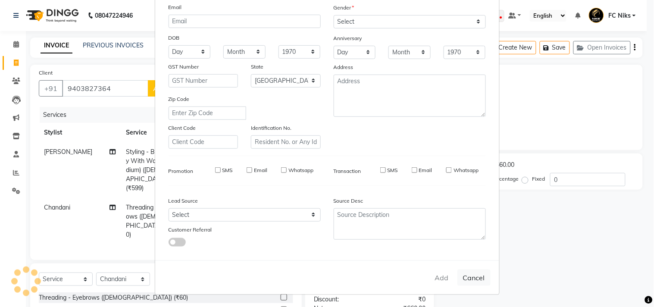
select select "null"
select select
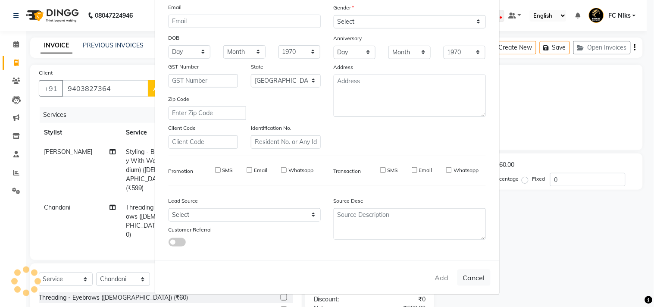
checkbox input "false"
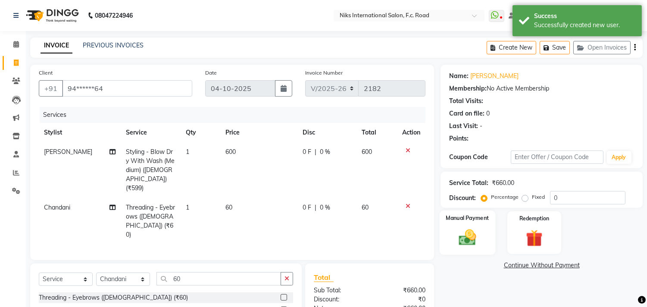
click at [483, 232] on div "Manual Payment" at bounding box center [468, 232] width 56 height 44
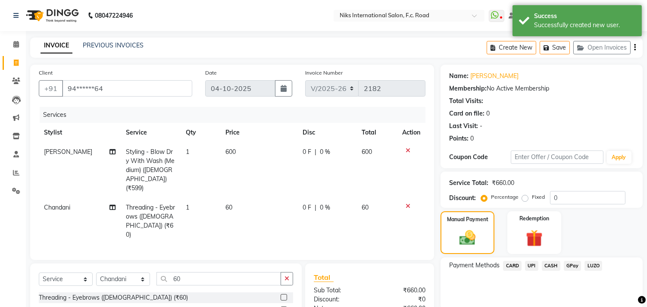
click at [536, 264] on span "UPI" at bounding box center [531, 266] width 13 height 10
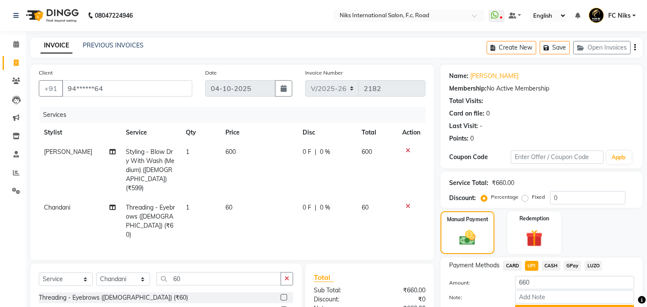
scroll to position [74, 0]
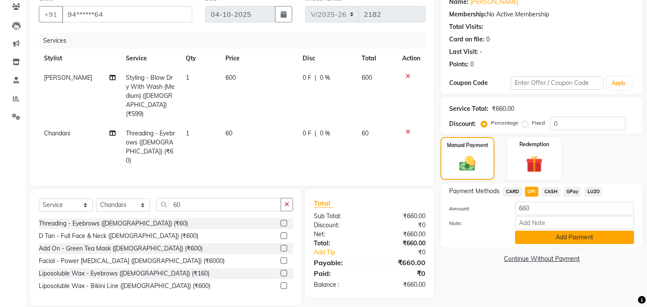
click at [591, 243] on button "Add Payment" at bounding box center [574, 237] width 119 height 13
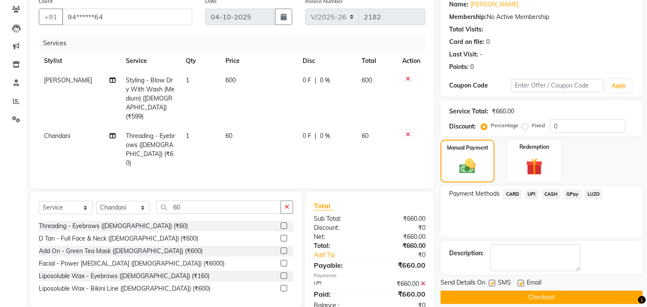
scroll to position [85, 0]
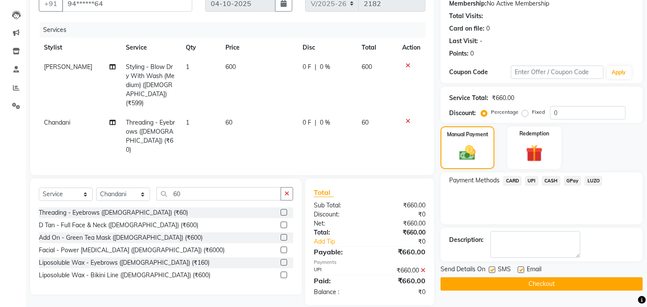
click at [609, 279] on button "Checkout" at bounding box center [542, 283] width 202 height 13
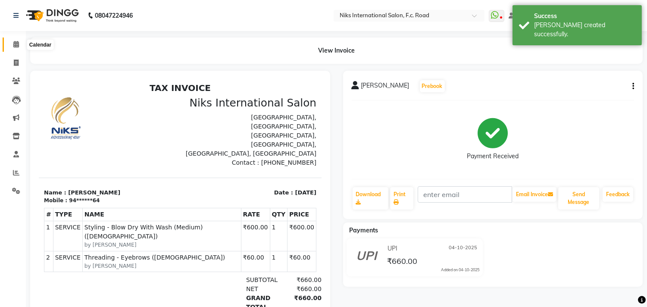
click at [19, 44] on span at bounding box center [16, 45] width 15 height 10
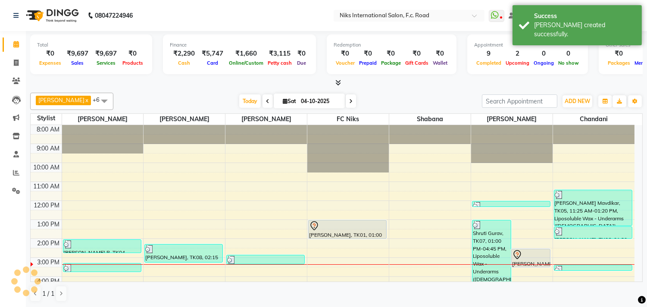
scroll to position [113, 0]
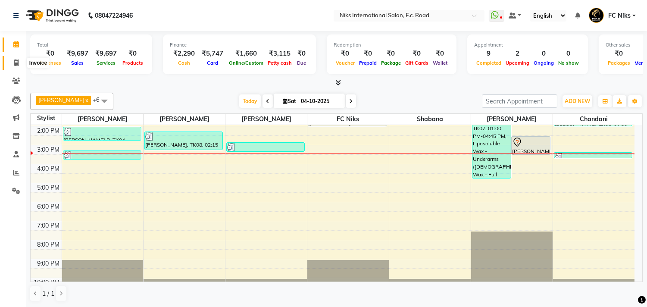
click at [14, 63] on icon at bounding box center [16, 63] width 5 height 6
select select "service"
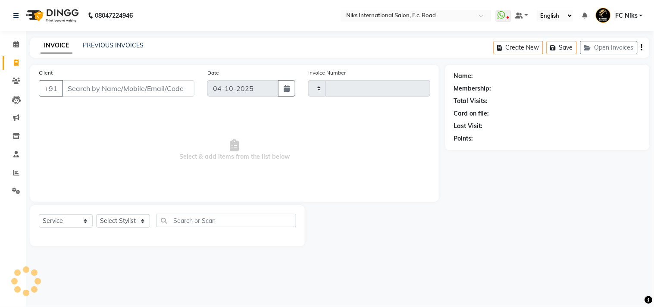
type input "2183"
select select "7"
click at [136, 222] on select "Select Stylist [PERSON_NAME] [PERSON_NAME] CA [PERSON_NAME] FC Niks [PERSON_NAM…" at bounding box center [123, 220] width 54 height 13
select select "62714"
click at [96, 215] on select "Select Stylist [PERSON_NAME] [PERSON_NAME] CA [PERSON_NAME] FC Niks [PERSON_NAM…" at bounding box center [123, 220] width 54 height 13
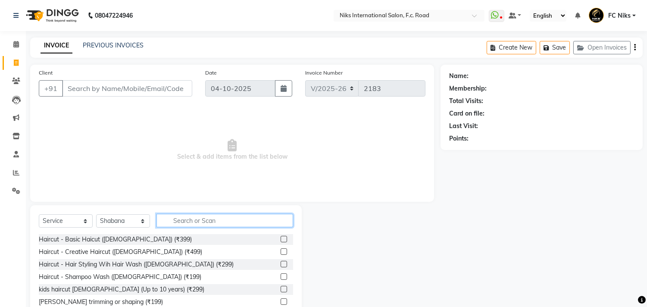
click at [208, 217] on input "text" at bounding box center [225, 220] width 137 height 13
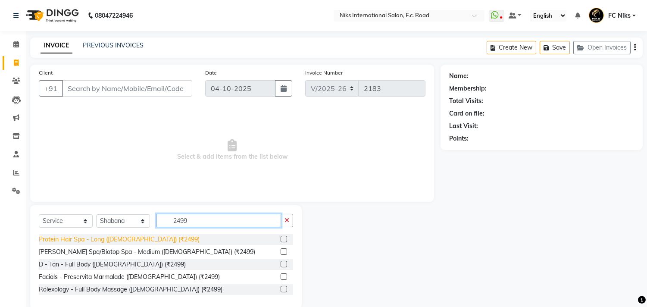
type input "2499"
click at [135, 238] on div "Protein Hair Spa - Long ([DEMOGRAPHIC_DATA]) (₹2499)" at bounding box center [119, 239] width 161 height 9
checkbox input "false"
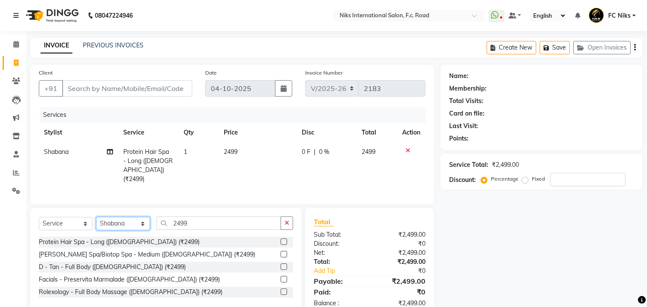
click at [141, 226] on select "Select Stylist [PERSON_NAME] [PERSON_NAME] CA [PERSON_NAME] FC Niks [PERSON_NAM…" at bounding box center [123, 223] width 54 height 13
click at [216, 223] on input "2499" at bounding box center [219, 222] width 125 height 13
type input "2"
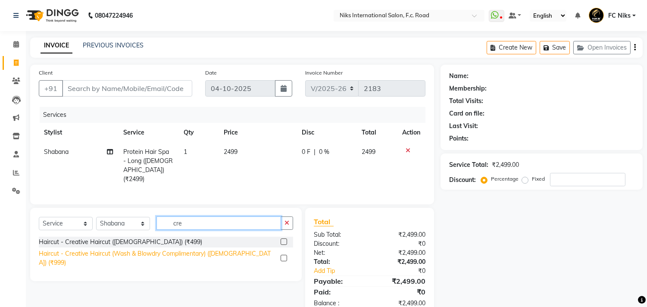
type input "cre"
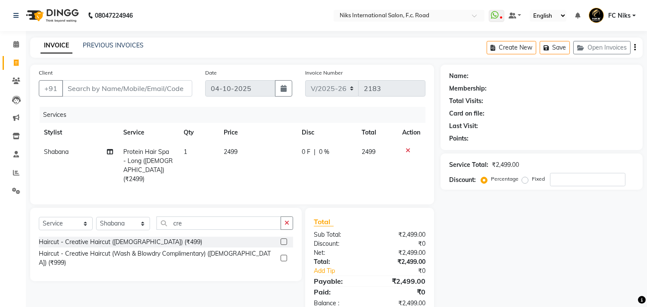
click at [188, 255] on div "Haircut - Creative Haircut (Wash & Blowdry Complimentary) ([DEMOGRAPHIC_DATA]) …" at bounding box center [158, 258] width 238 height 18
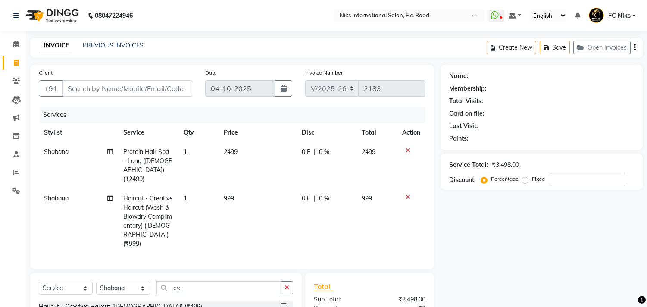
checkbox input "false"
click at [260, 151] on td "2499" at bounding box center [258, 165] width 78 height 47
select select "62714"
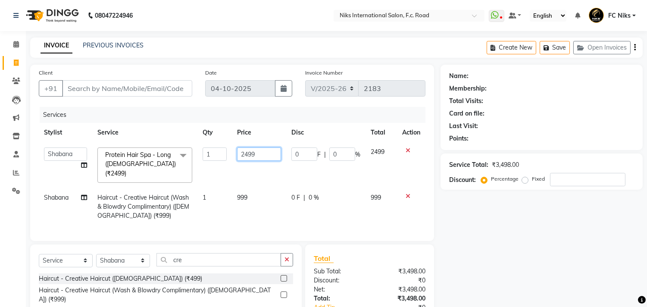
click at [273, 149] on input "2499" at bounding box center [259, 153] width 44 height 13
type input "2500"
click at [270, 188] on td "999" at bounding box center [259, 207] width 54 height 38
select select "62714"
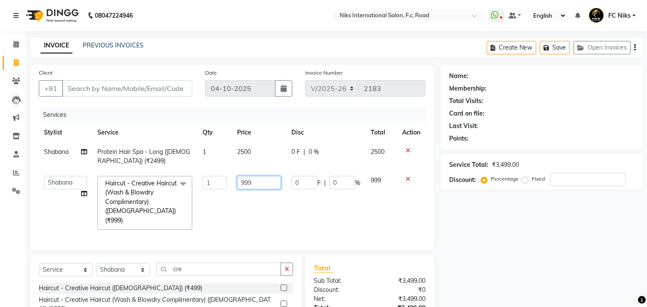
click at [270, 180] on input "999" at bounding box center [259, 182] width 44 height 13
type input "9"
type input "1000"
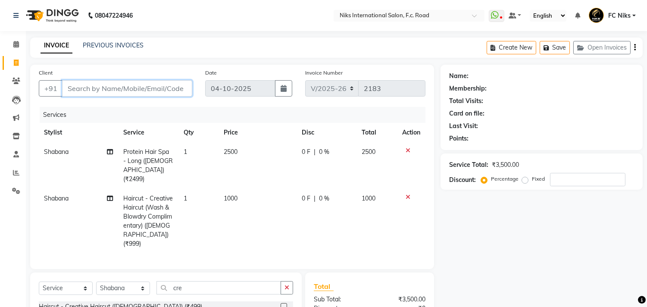
click at [144, 91] on input "Client" at bounding box center [127, 88] width 130 height 16
type input "7"
type input "0"
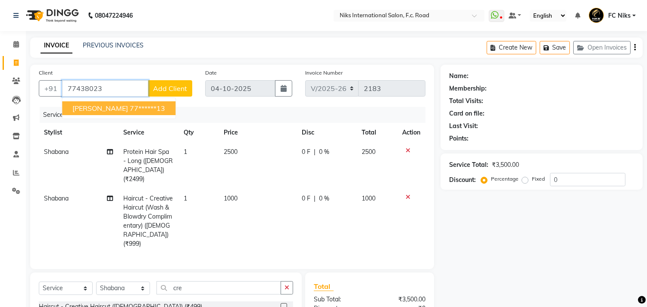
click at [122, 115] on ngb-typeahead-window "[PERSON_NAME] 77******13" at bounding box center [119, 108] width 114 height 22
click at [130, 109] on ngb-highlight "77******13" at bounding box center [147, 108] width 35 height 9
type input "77******13"
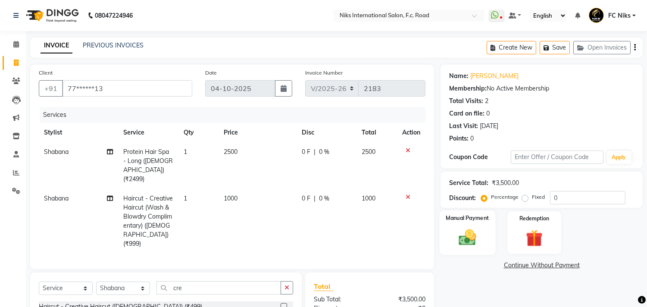
click at [468, 252] on div "Manual Payment" at bounding box center [468, 232] width 56 height 44
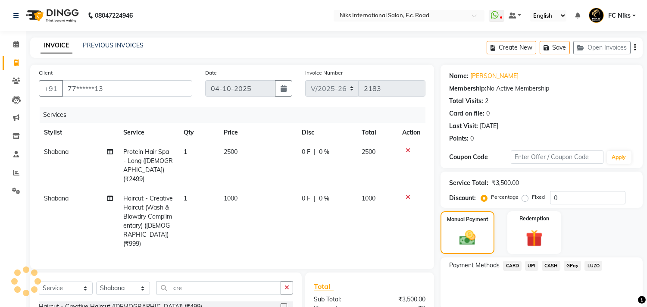
scroll to position [76, 0]
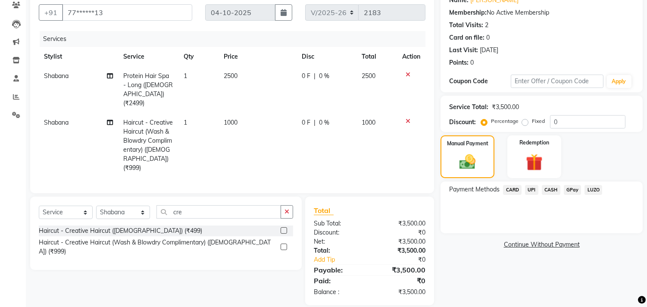
click at [531, 187] on span "UPI" at bounding box center [531, 190] width 13 height 10
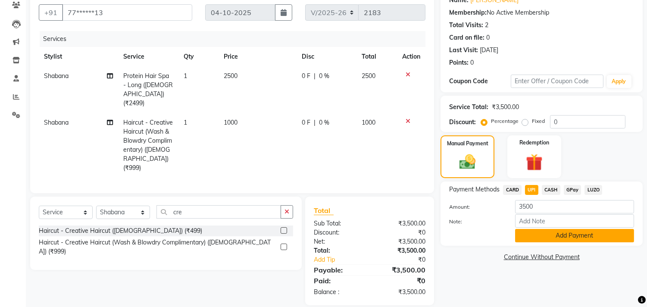
click at [561, 238] on button "Add Payment" at bounding box center [574, 235] width 119 height 13
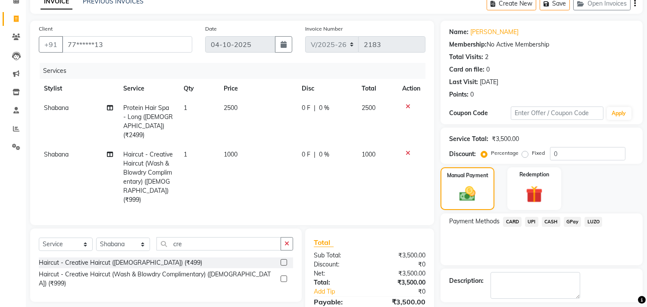
scroll to position [60, 0]
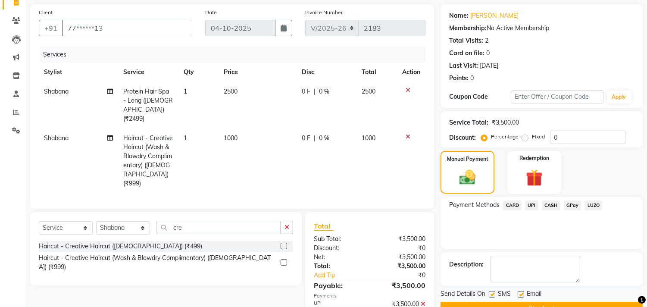
click at [592, 303] on button "Checkout" at bounding box center [542, 308] width 202 height 13
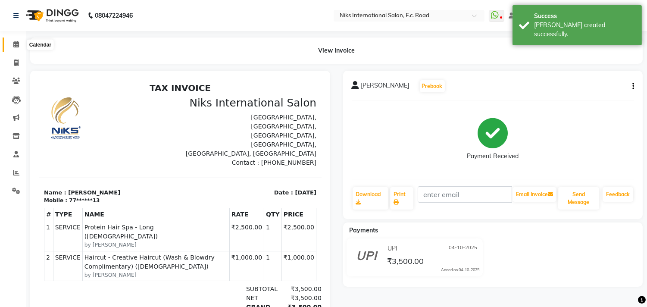
click at [16, 45] on icon at bounding box center [16, 44] width 6 height 6
